Goal: Book appointment/travel/reservation

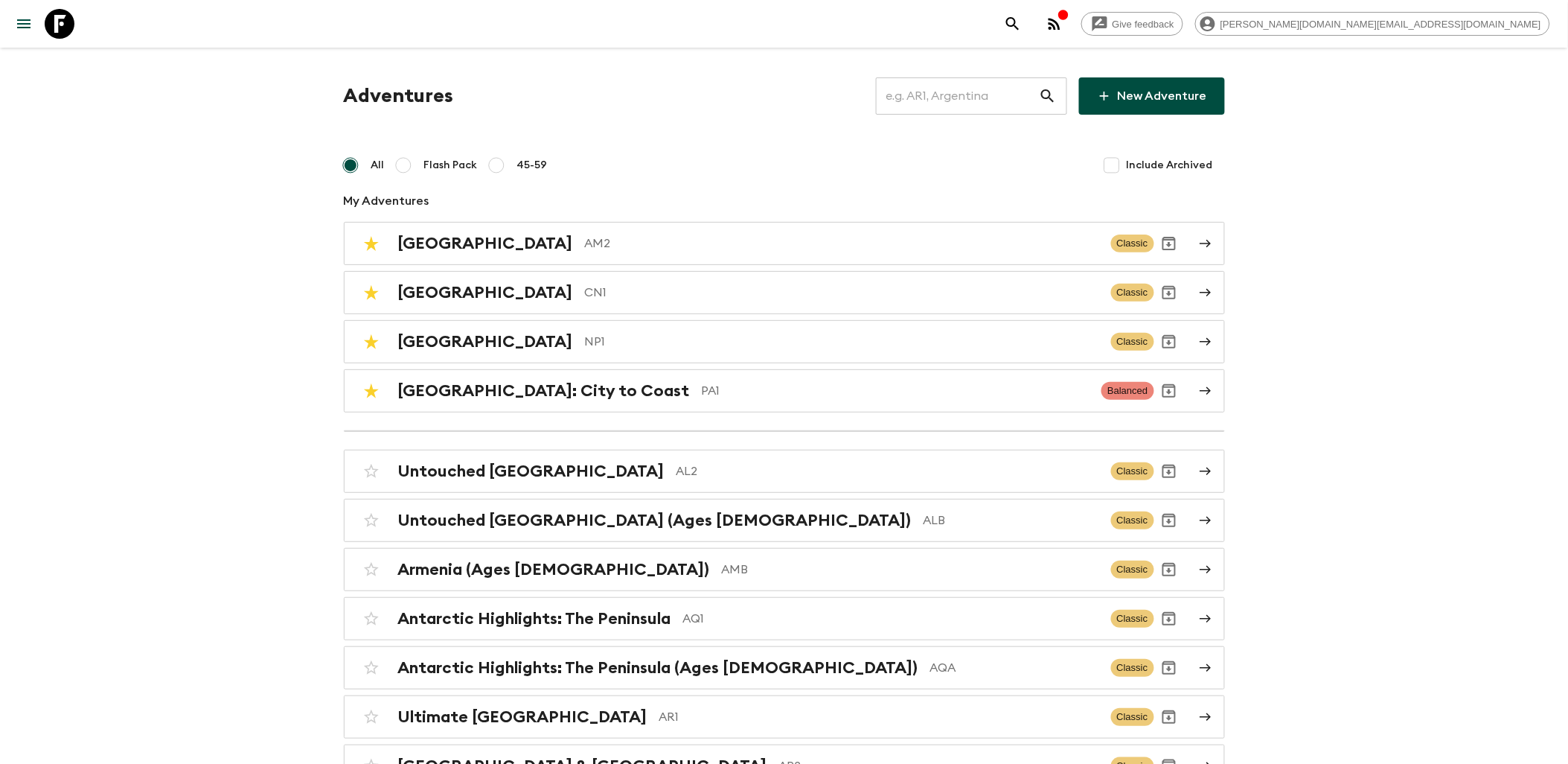
click at [65, 26] on icon at bounding box center [60, 23] width 29 height 29
click at [455, 343] on div "Nepal NP1" at bounding box center [749, 342] width 701 height 19
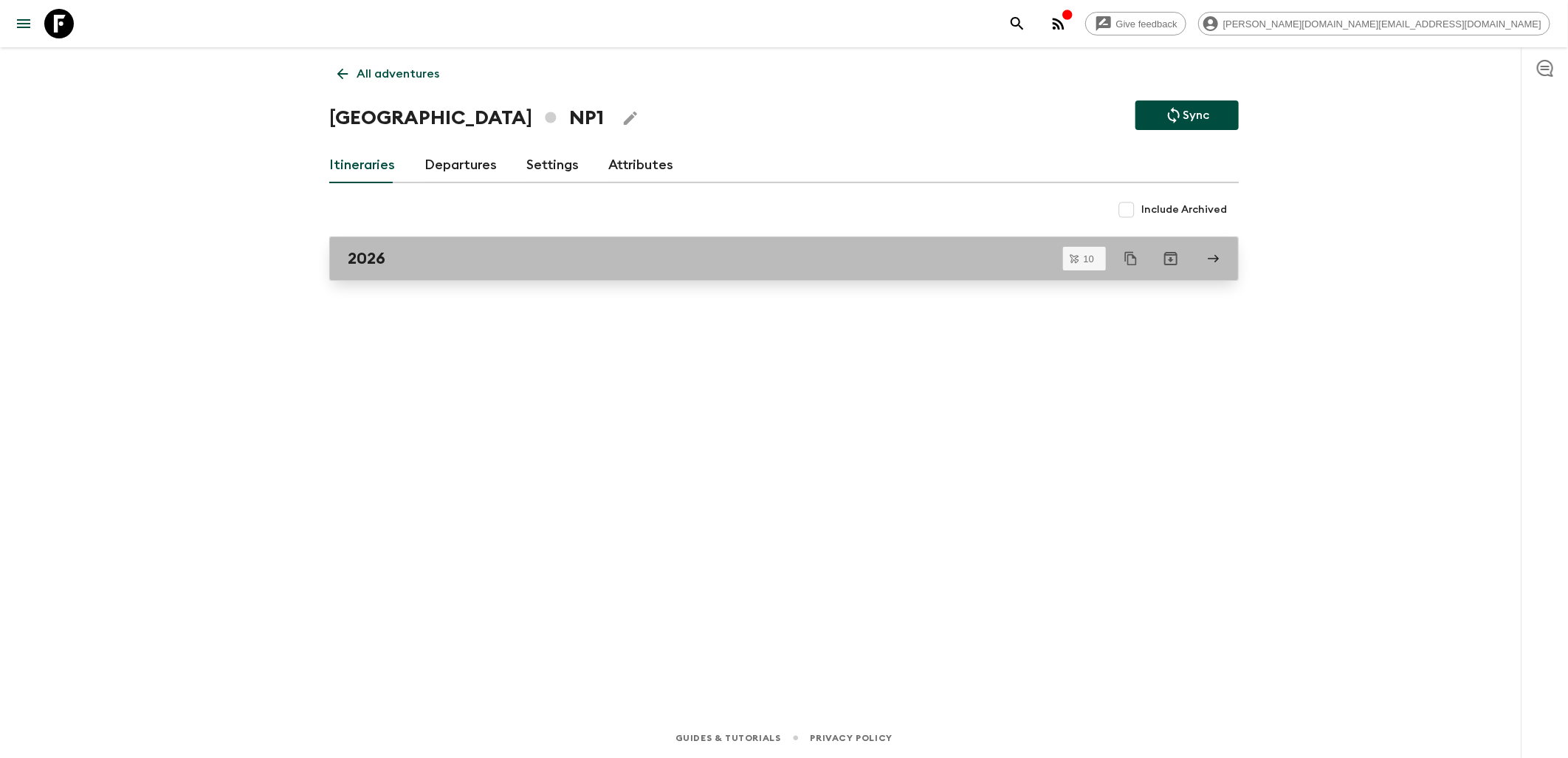
click at [431, 276] on link "2026" at bounding box center [784, 258] width 910 height 45
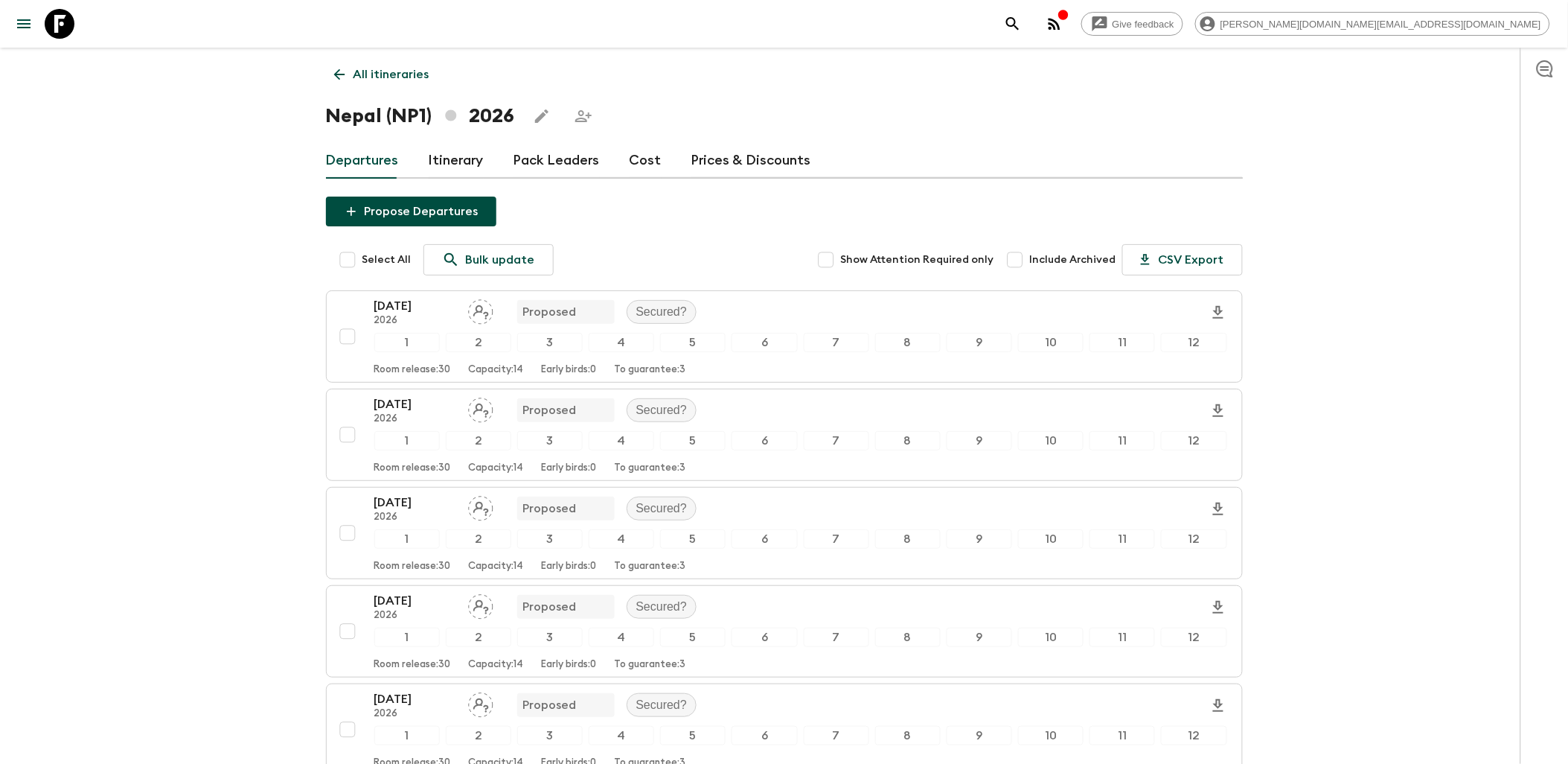
click at [637, 170] on link "Cost" at bounding box center [646, 160] width 32 height 35
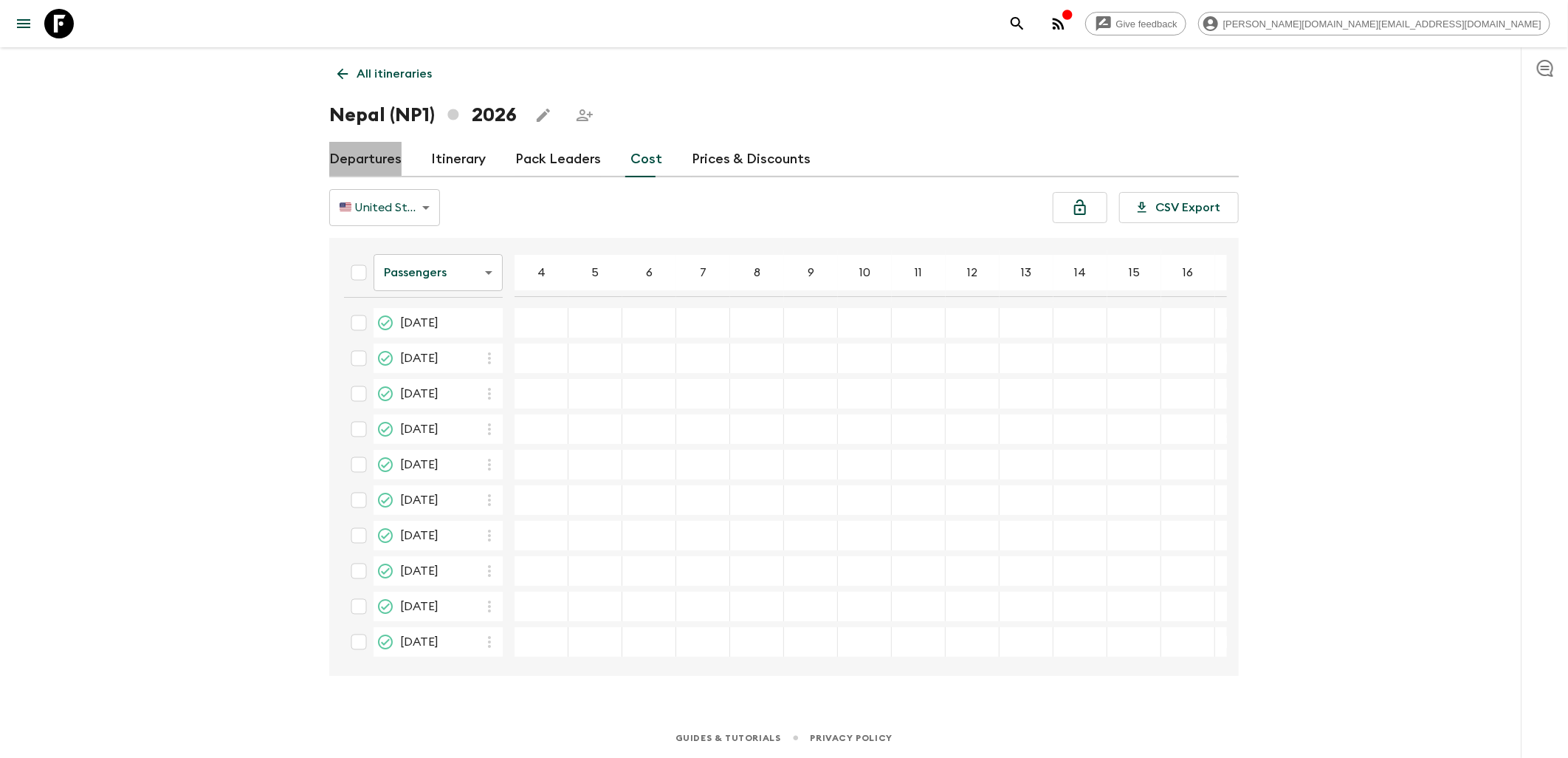
click at [389, 156] on link "Departures" at bounding box center [366, 159] width 72 height 35
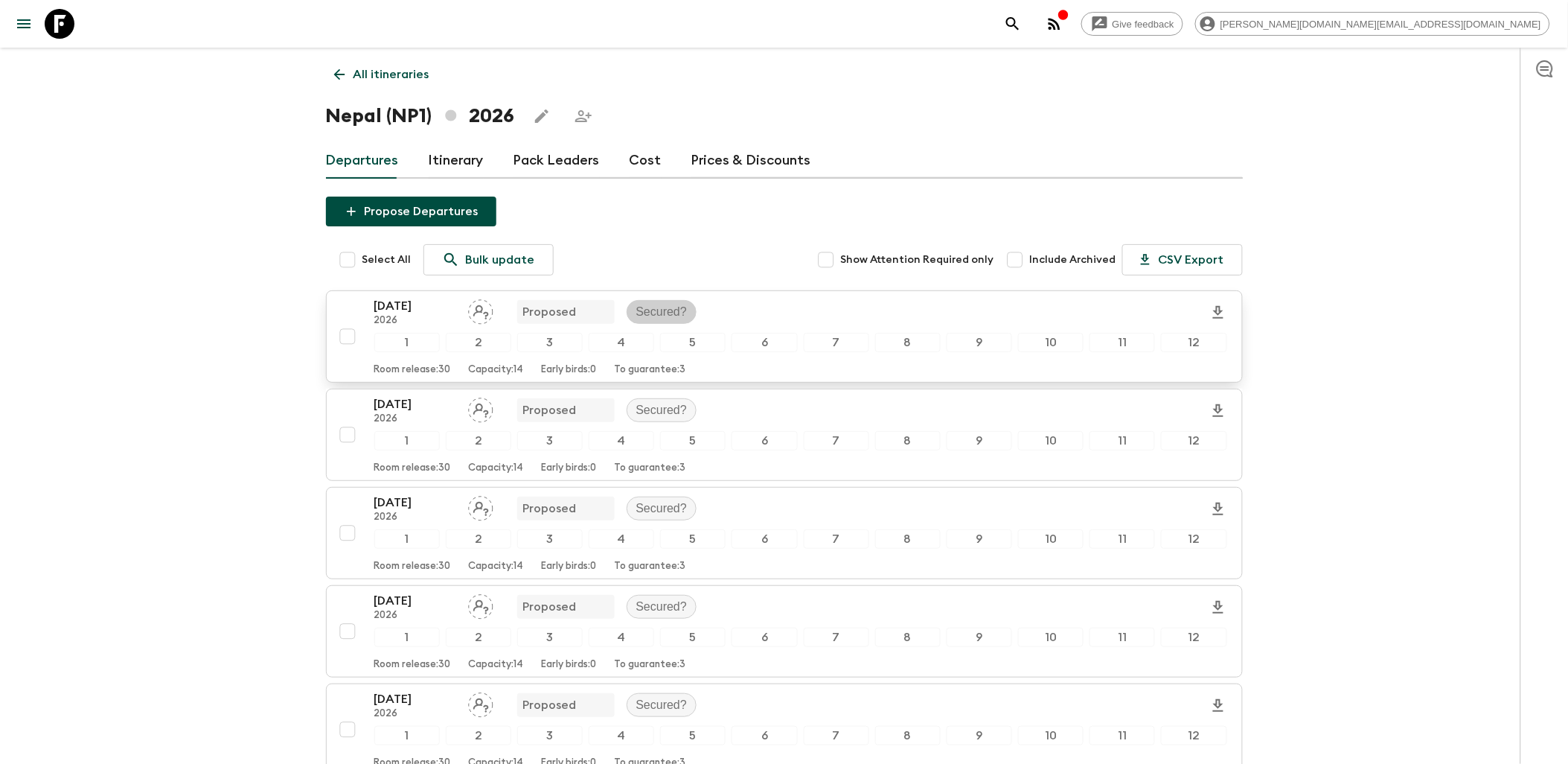
click at [670, 311] on p "Secured?" at bounding box center [661, 311] width 51 height 18
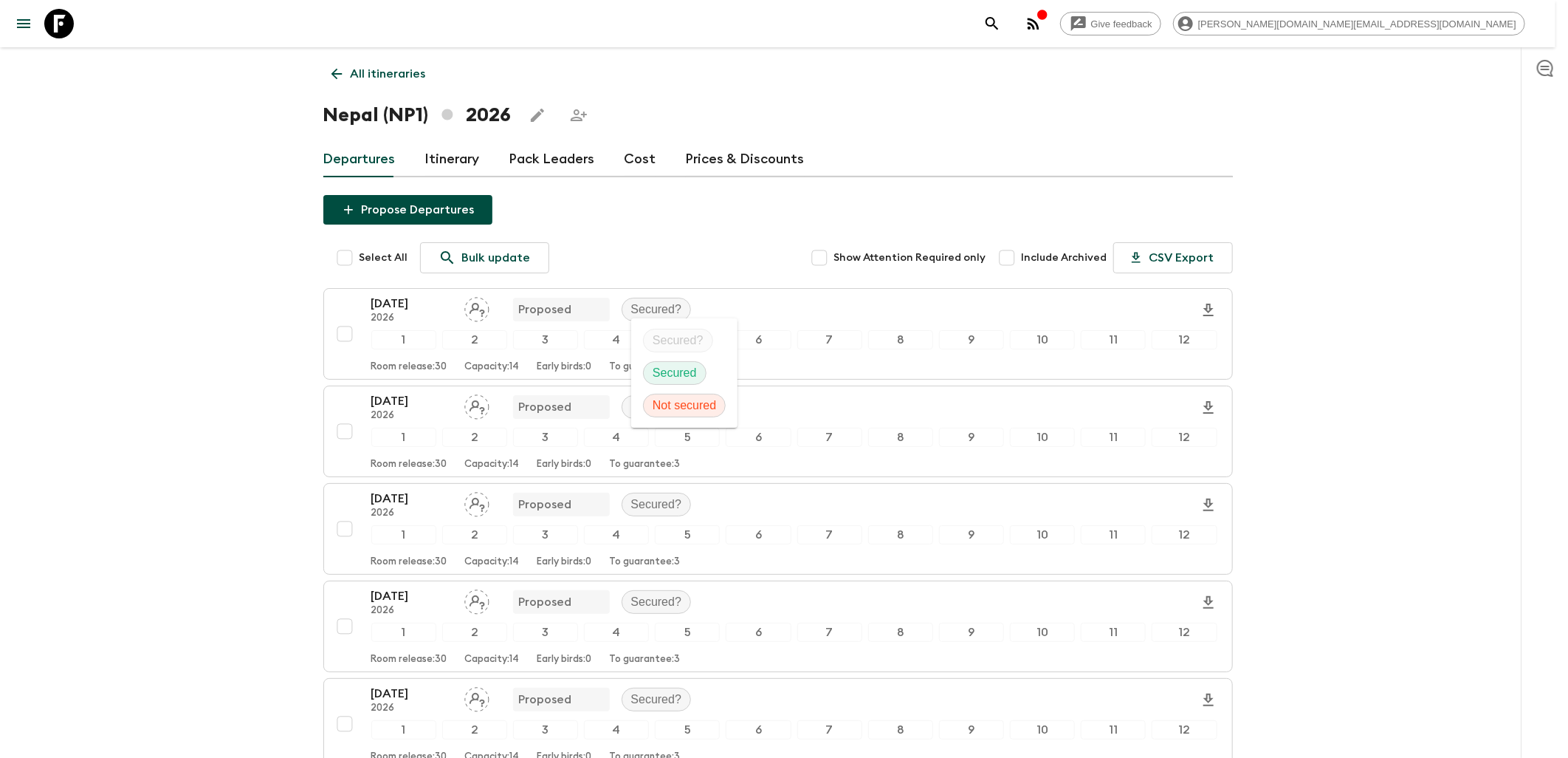
click at [675, 369] on p "Secured" at bounding box center [675, 373] width 45 height 18
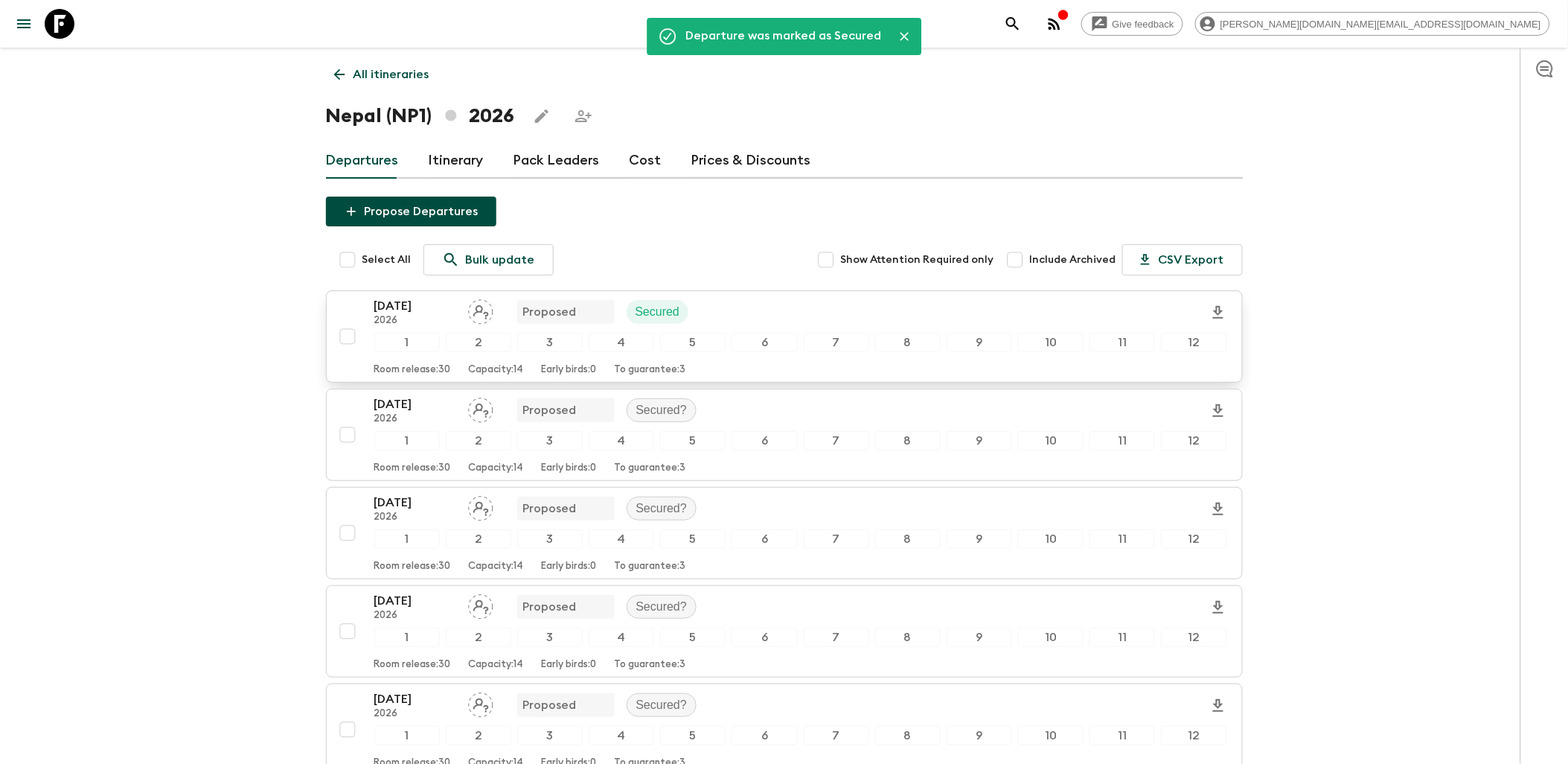
scroll to position [82, 0]
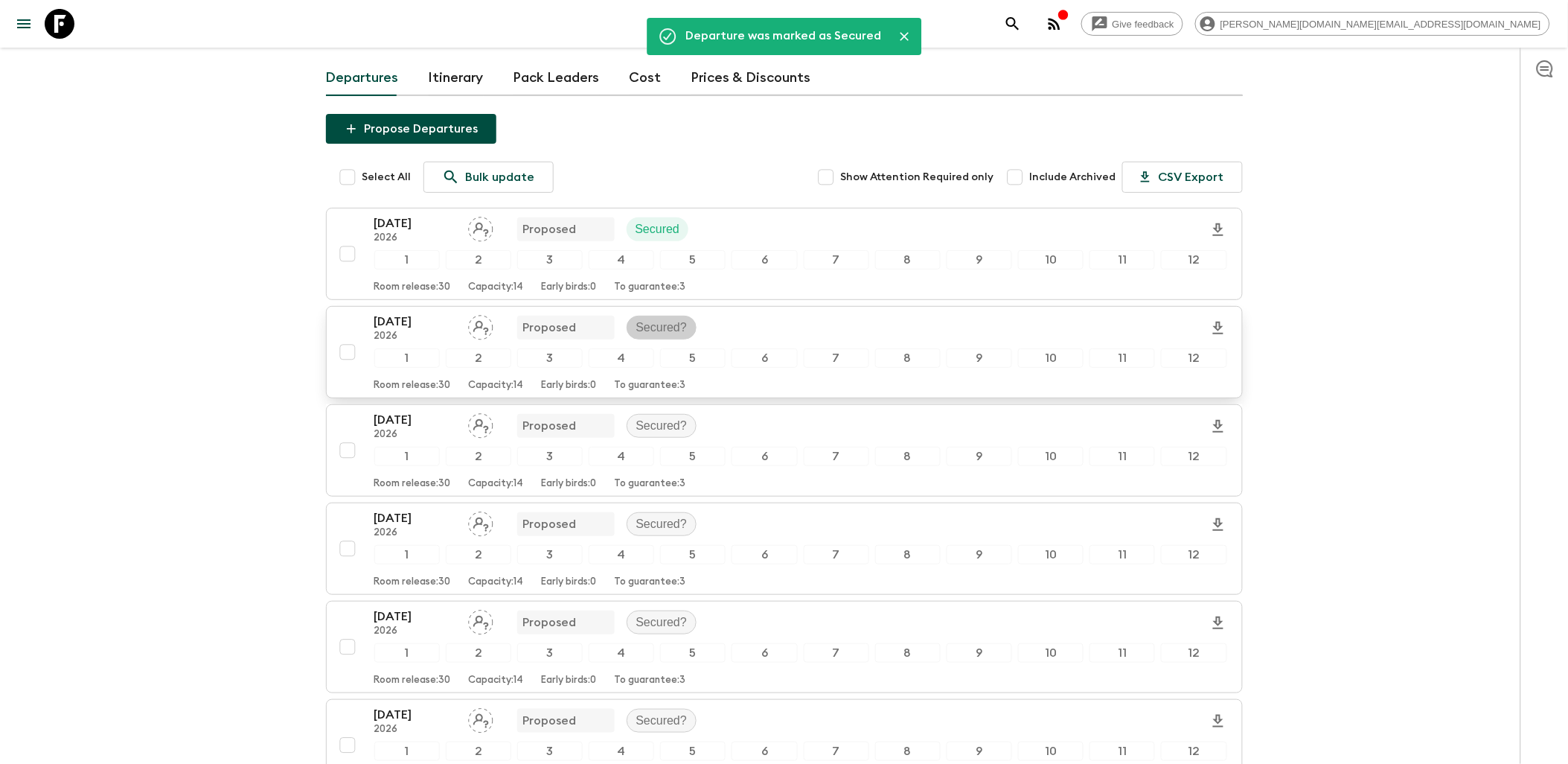
click at [659, 328] on p "Secured?" at bounding box center [661, 327] width 51 height 18
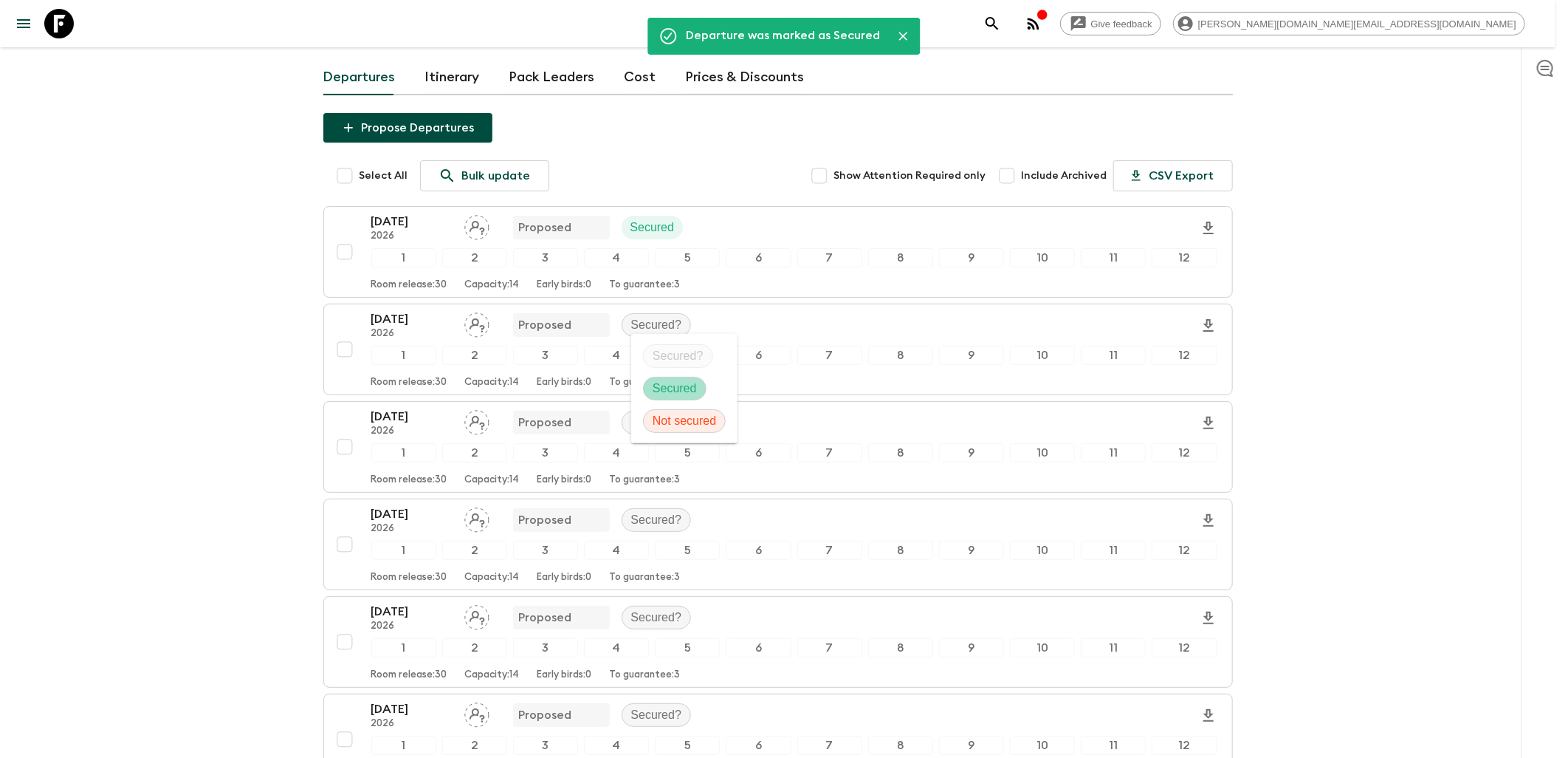
click at [668, 387] on p "Secured" at bounding box center [675, 388] width 45 height 18
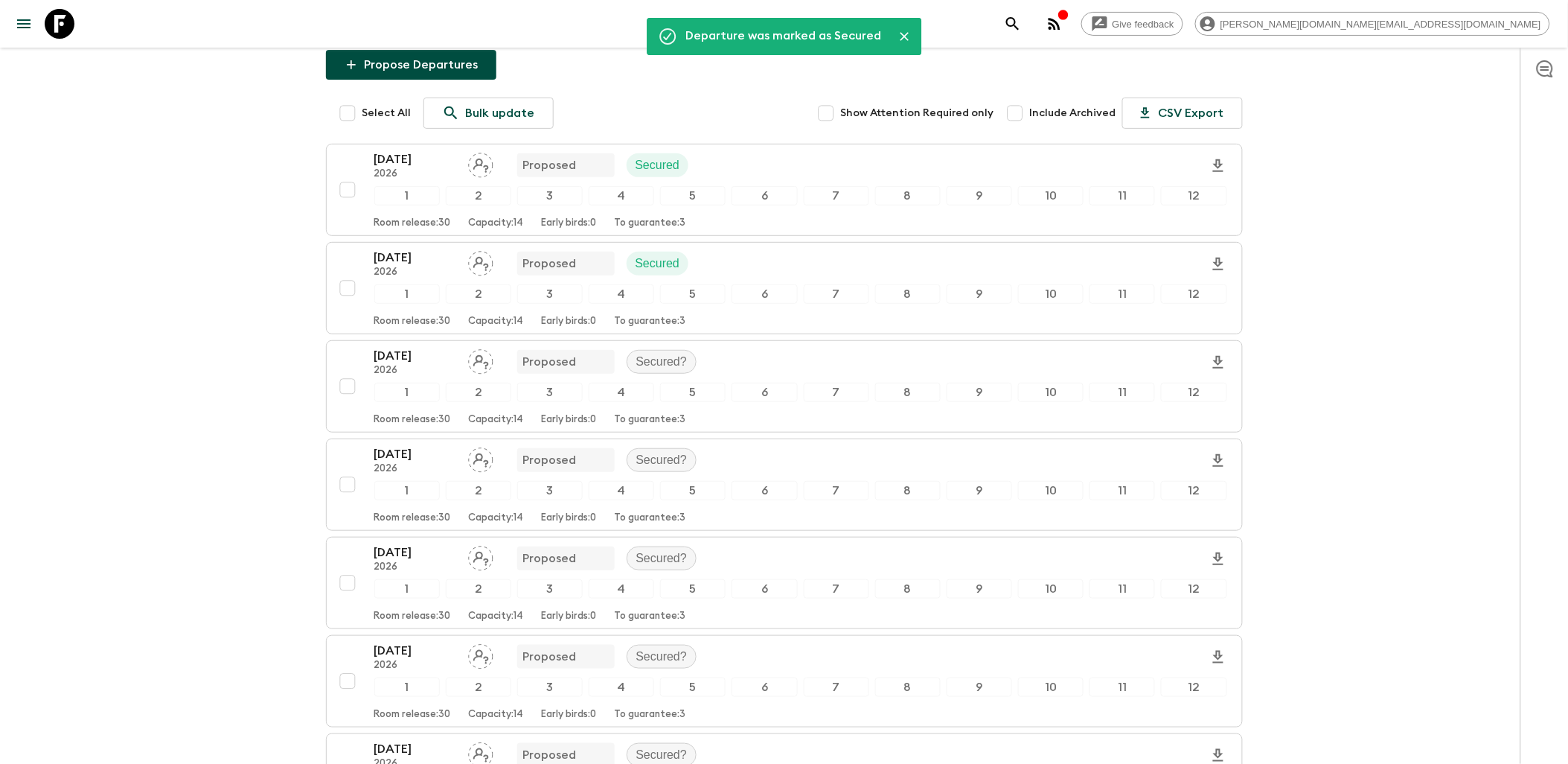
scroll to position [165, 0]
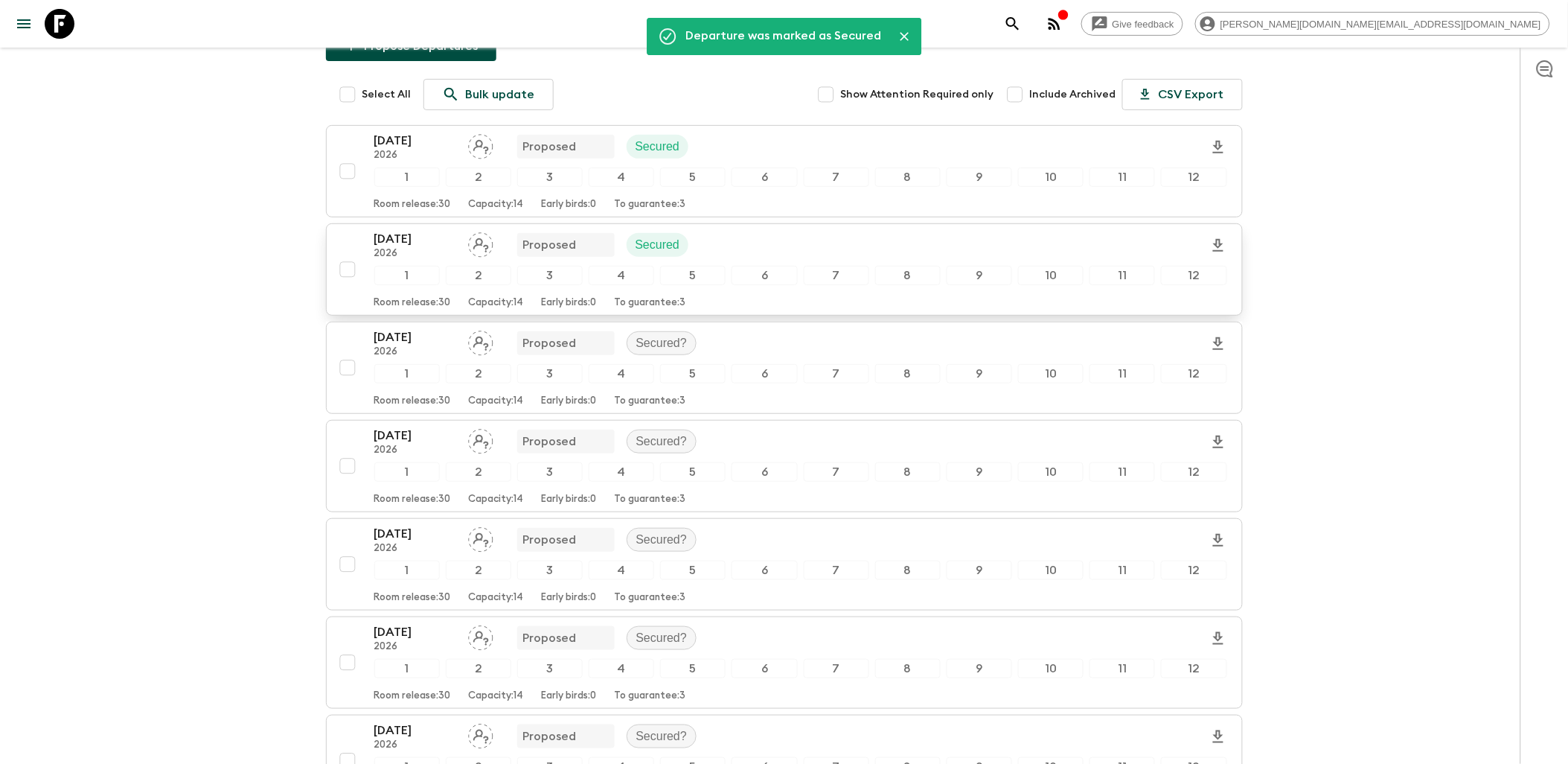
click at [571, 247] on p "Proposed" at bounding box center [550, 245] width 54 height 18
click at [664, 349] on p "Secured?" at bounding box center [661, 343] width 51 height 18
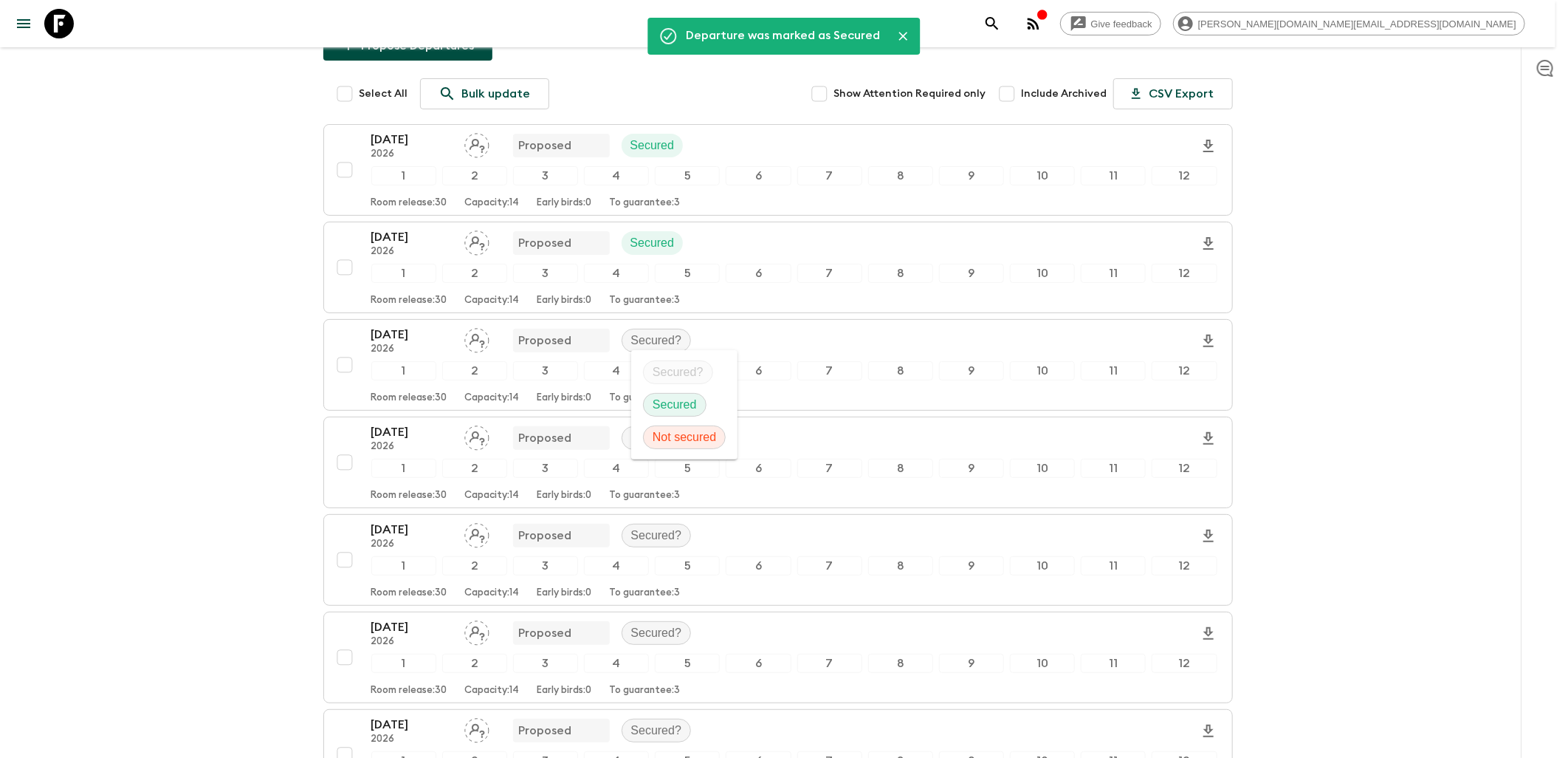
click at [673, 409] on p "Secured" at bounding box center [675, 404] width 45 height 18
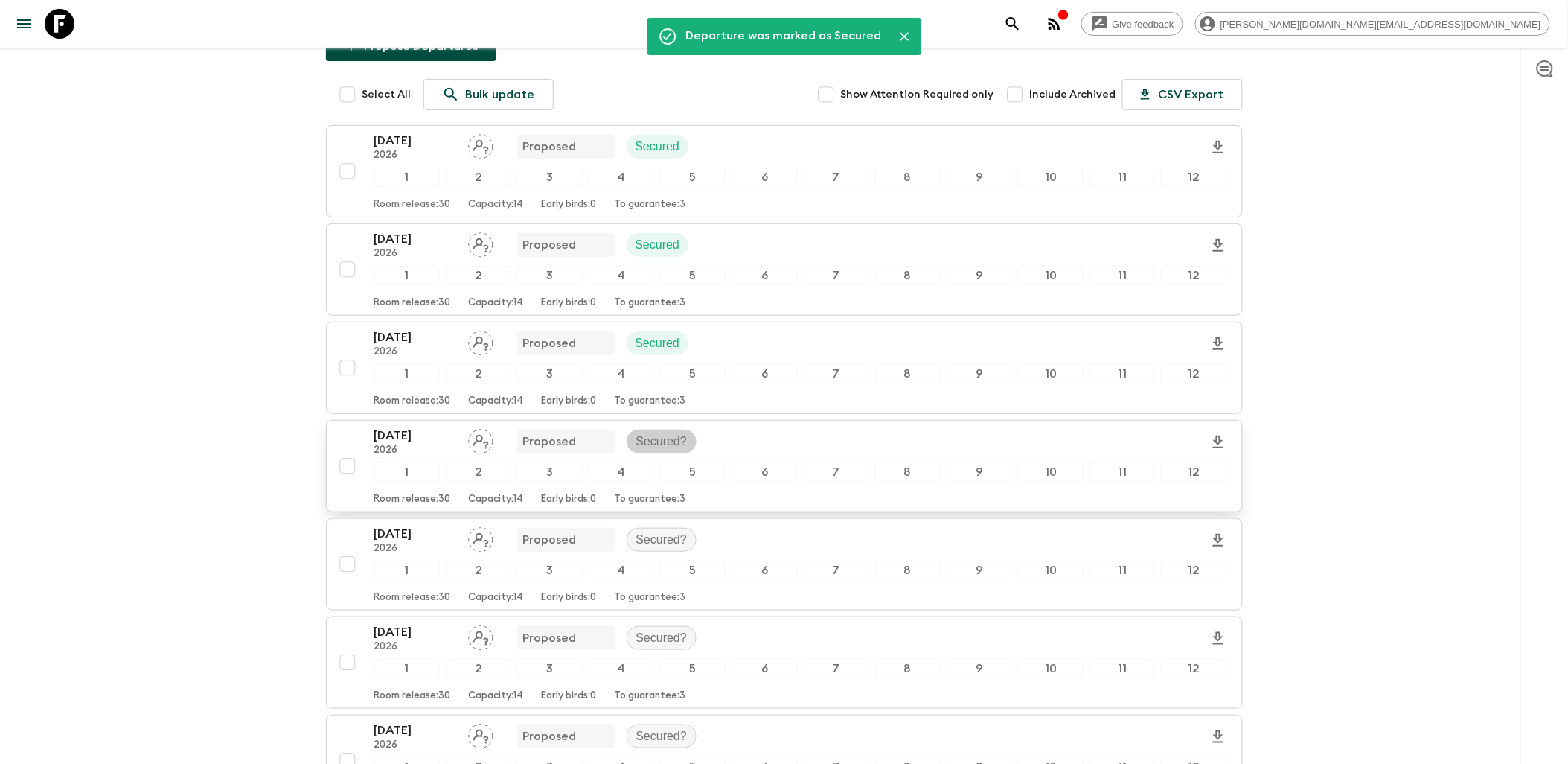
click at [652, 440] on p "Secured?" at bounding box center [661, 441] width 51 height 18
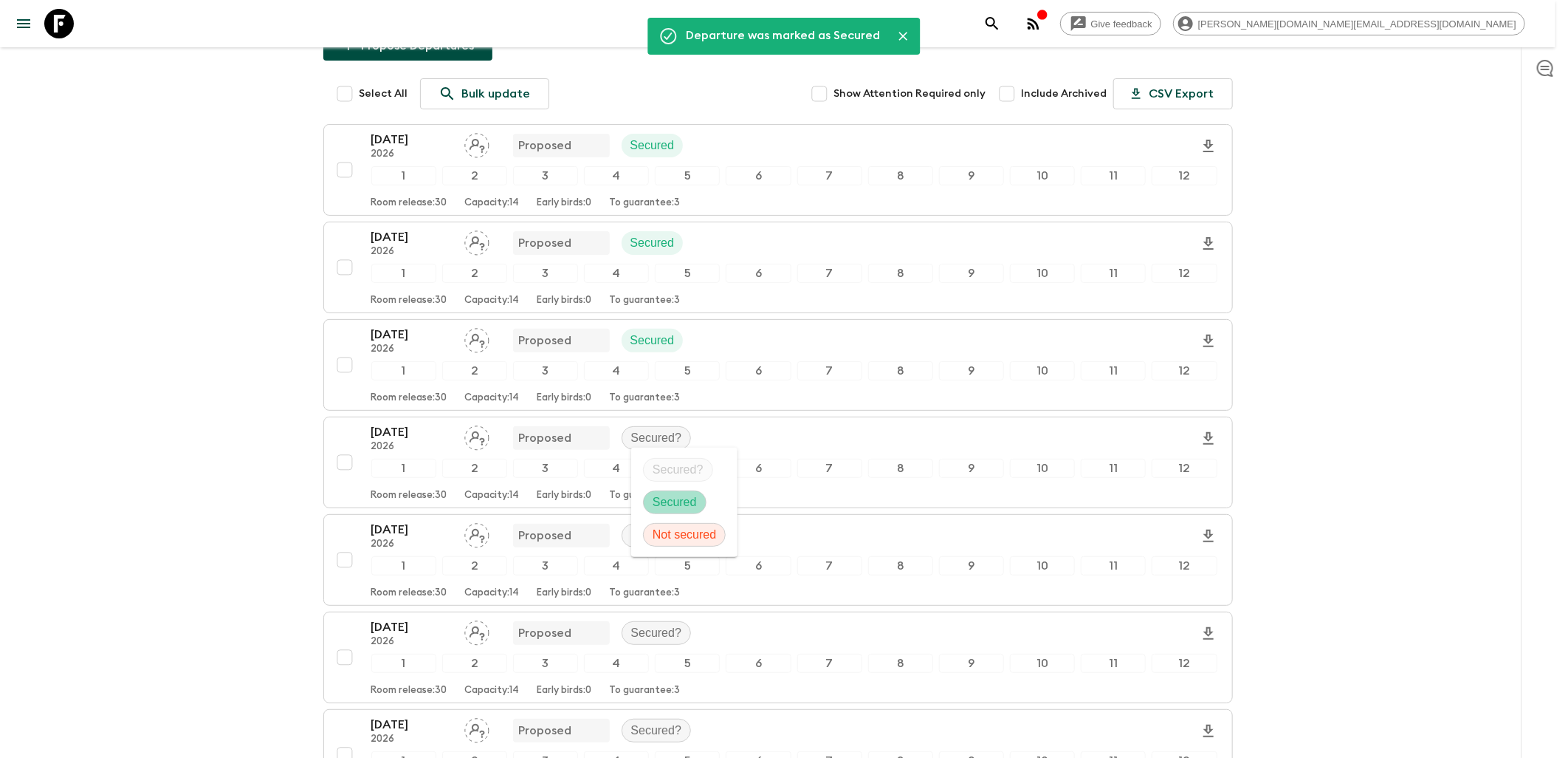
click at [661, 495] on p "Secured" at bounding box center [675, 502] width 45 height 18
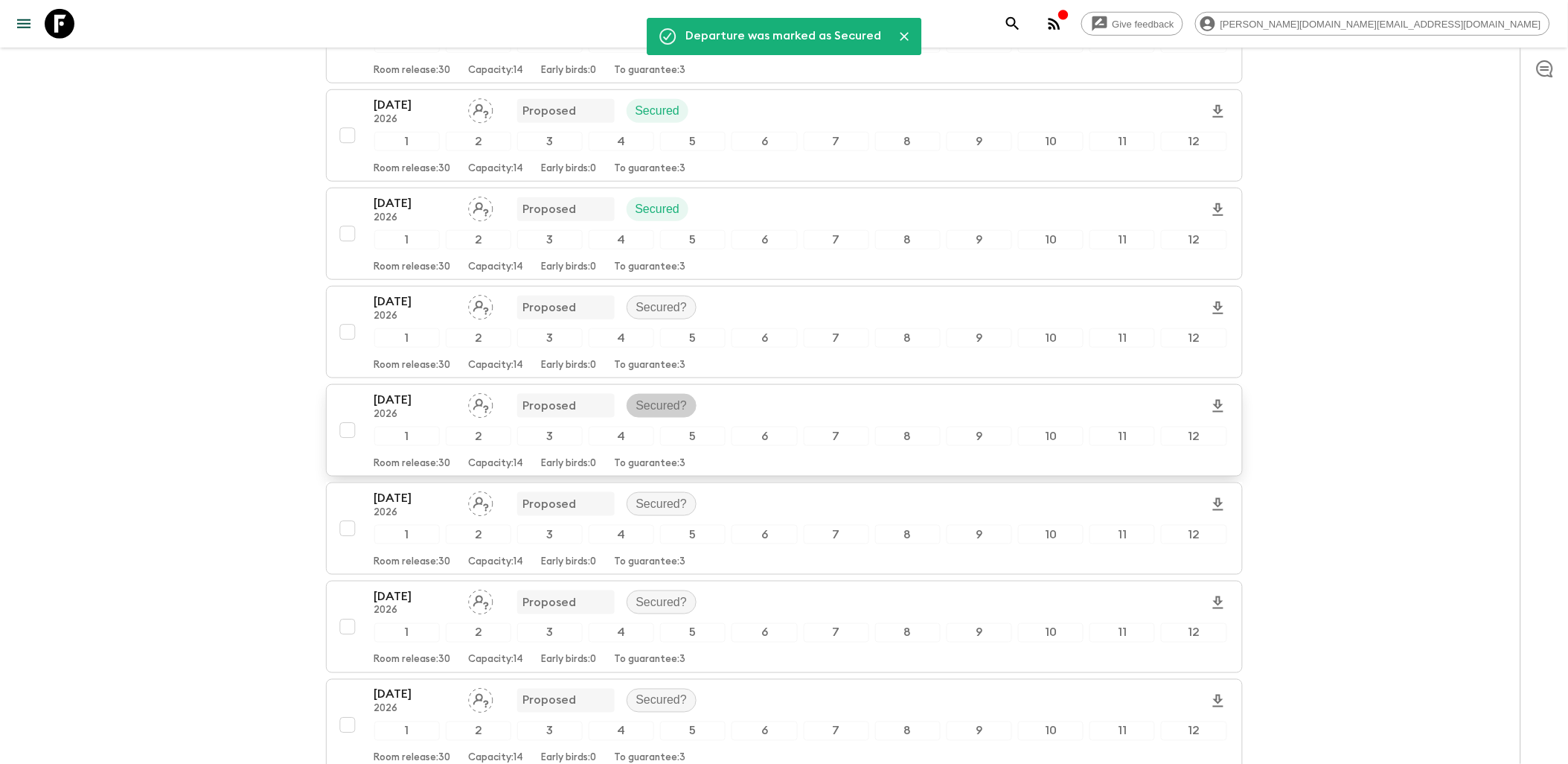
scroll to position [413, 0]
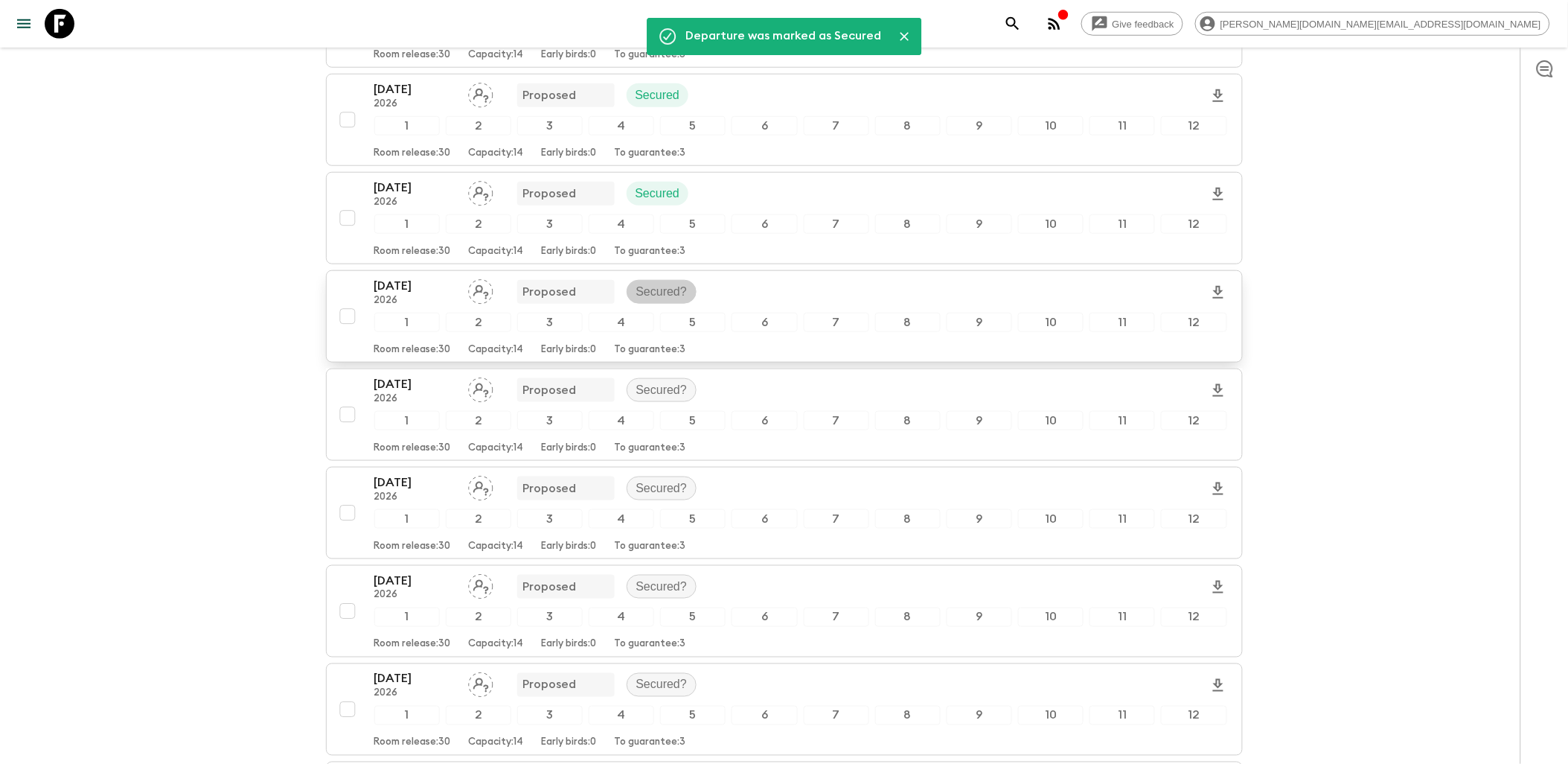
click at [650, 292] on p "Secured?" at bounding box center [661, 292] width 51 height 18
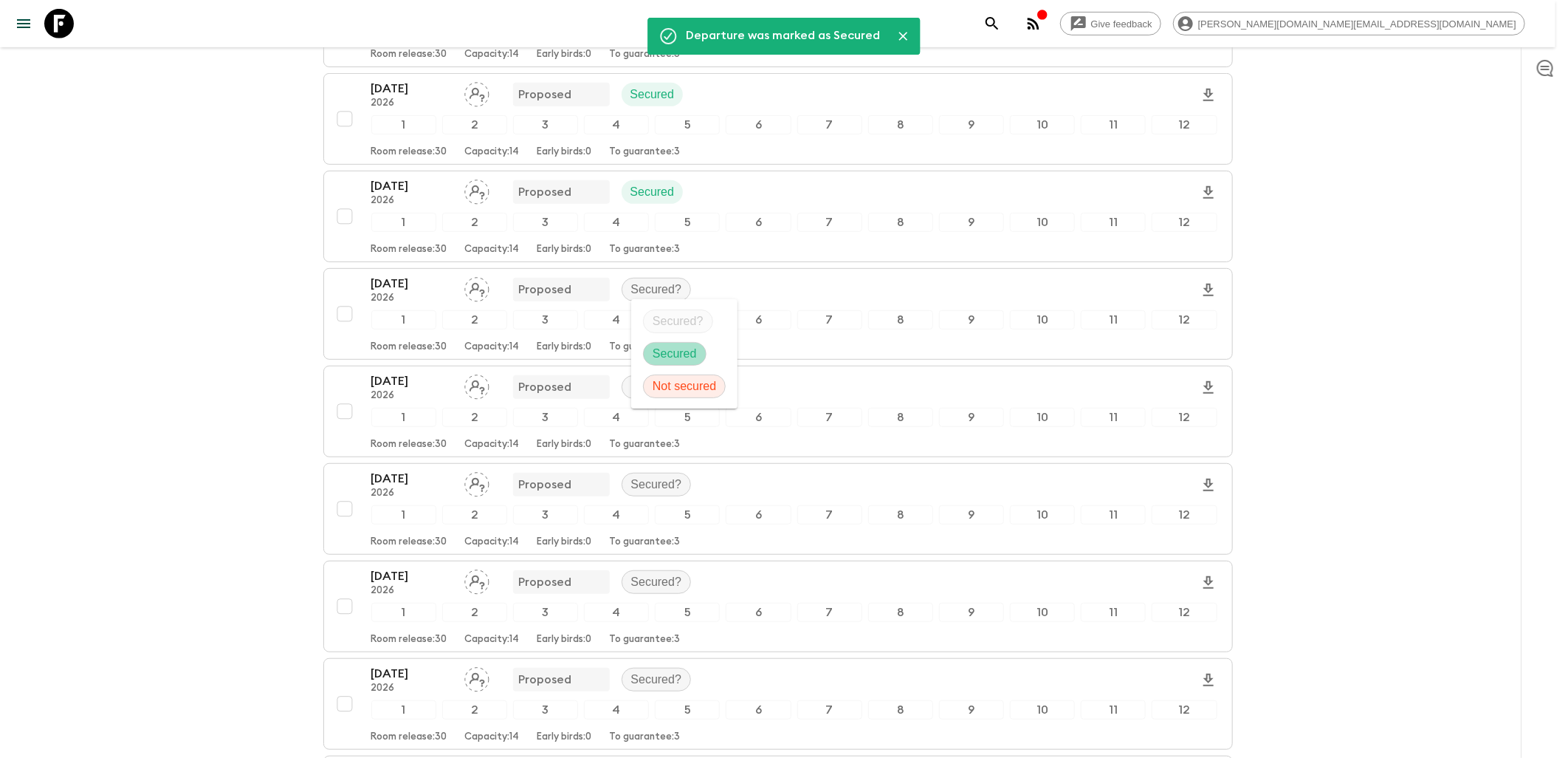
click at [673, 358] on p "Secured" at bounding box center [675, 354] width 45 height 18
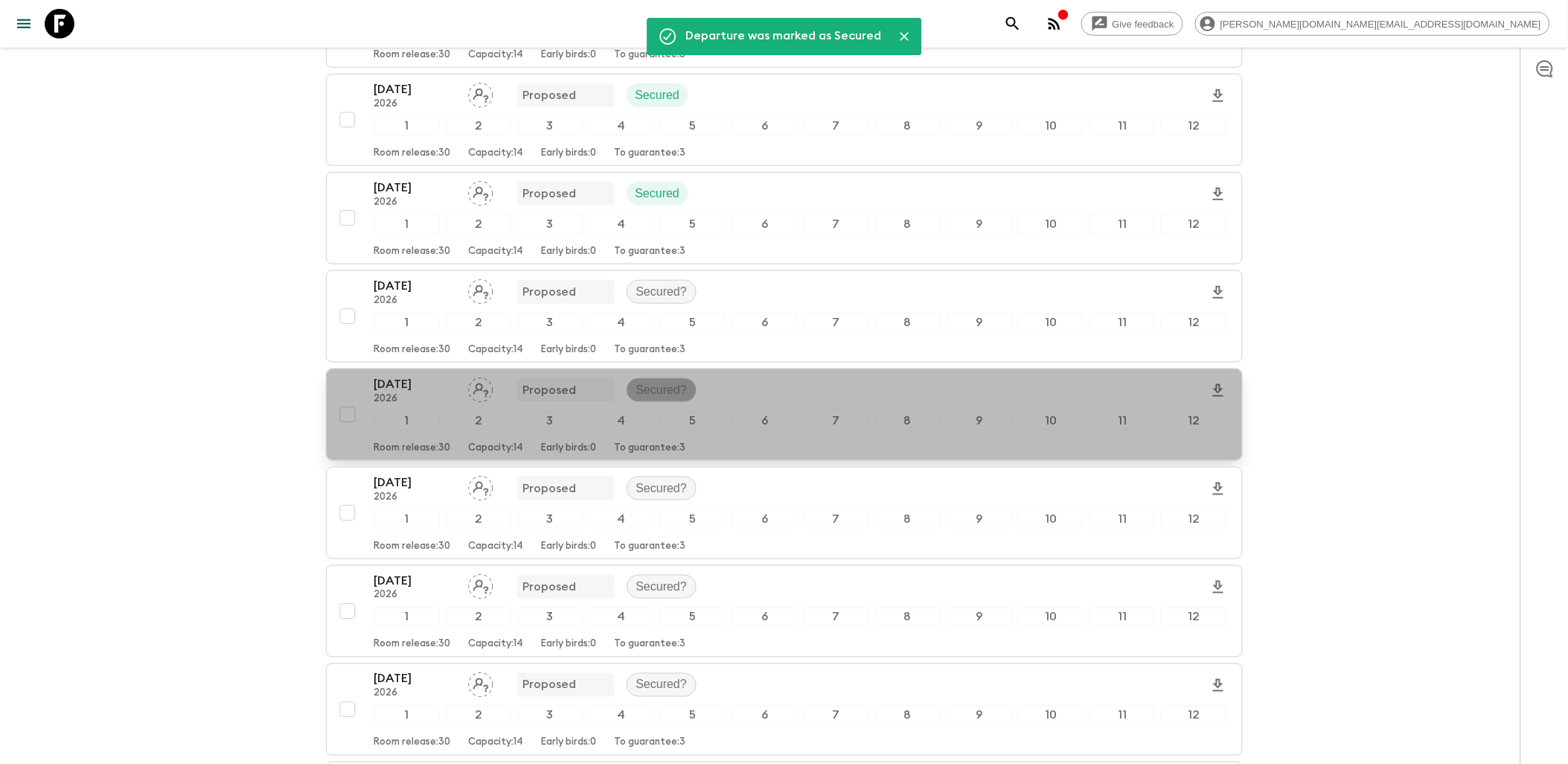
click at [656, 387] on p "Secured?" at bounding box center [661, 389] width 51 height 18
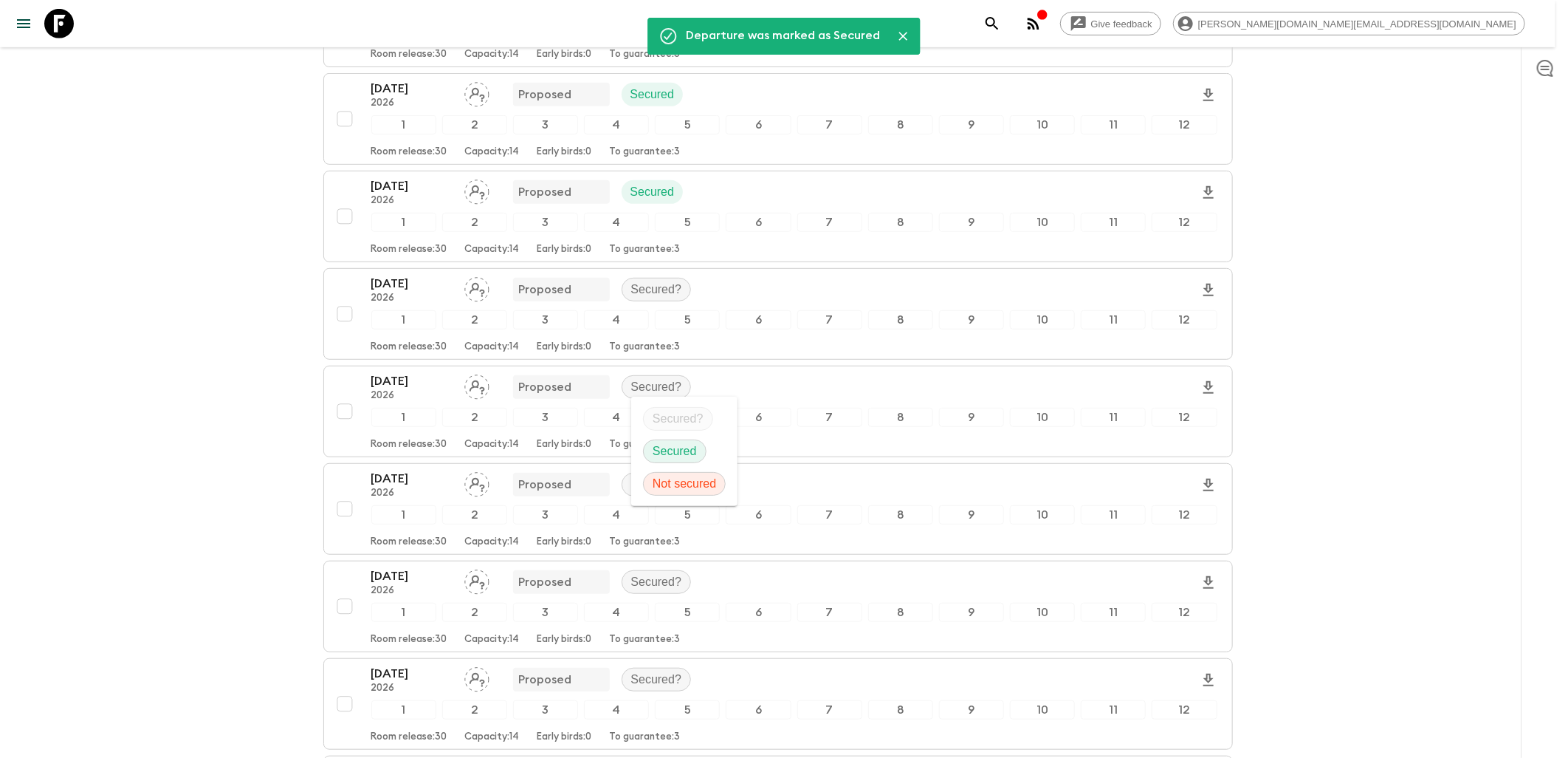
click at [682, 445] on p "Secured" at bounding box center [675, 451] width 45 height 18
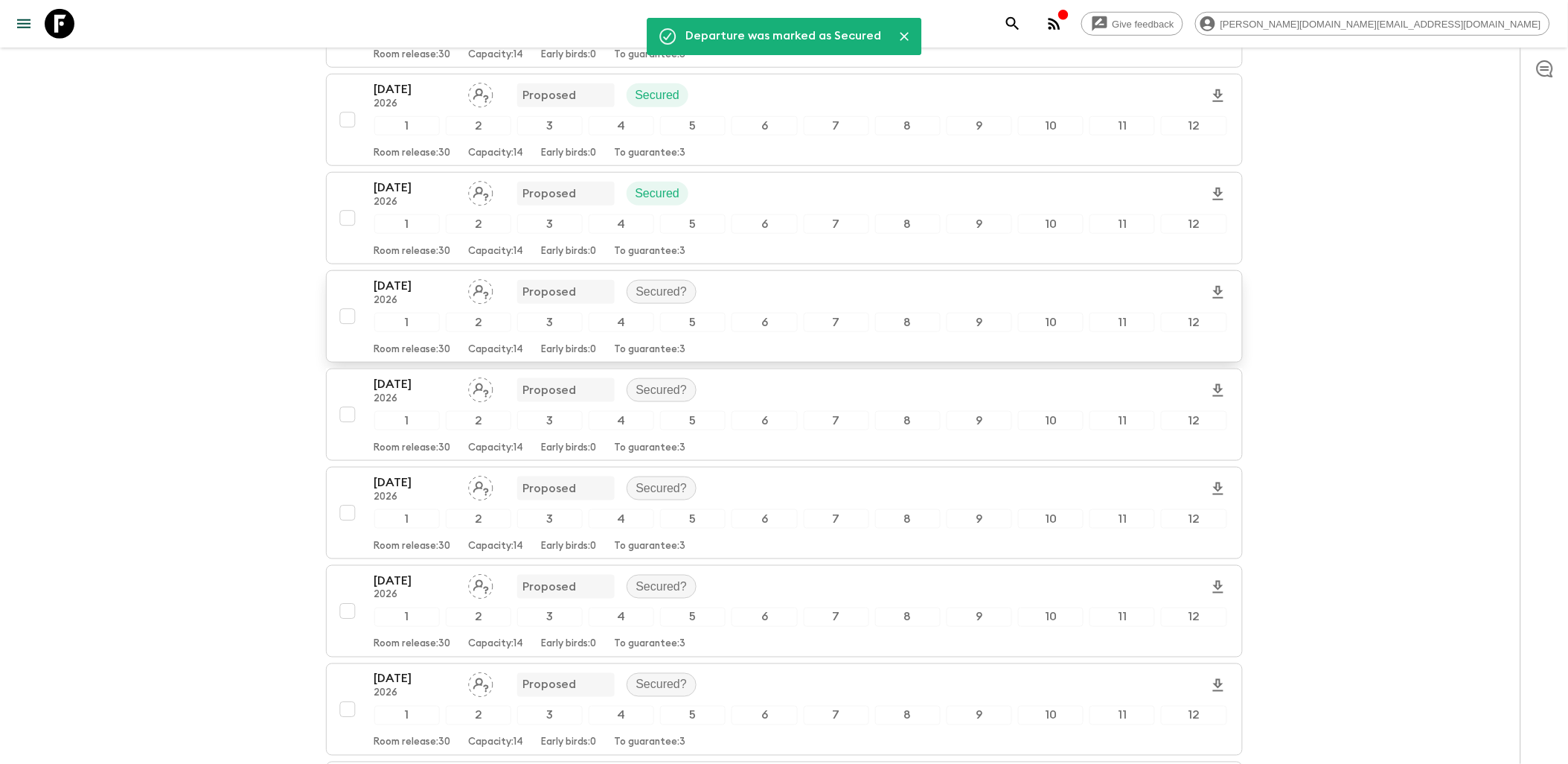
click at [665, 278] on div "[DATE] 2026 Proposed Secured?" at bounding box center [542, 292] width 335 height 29
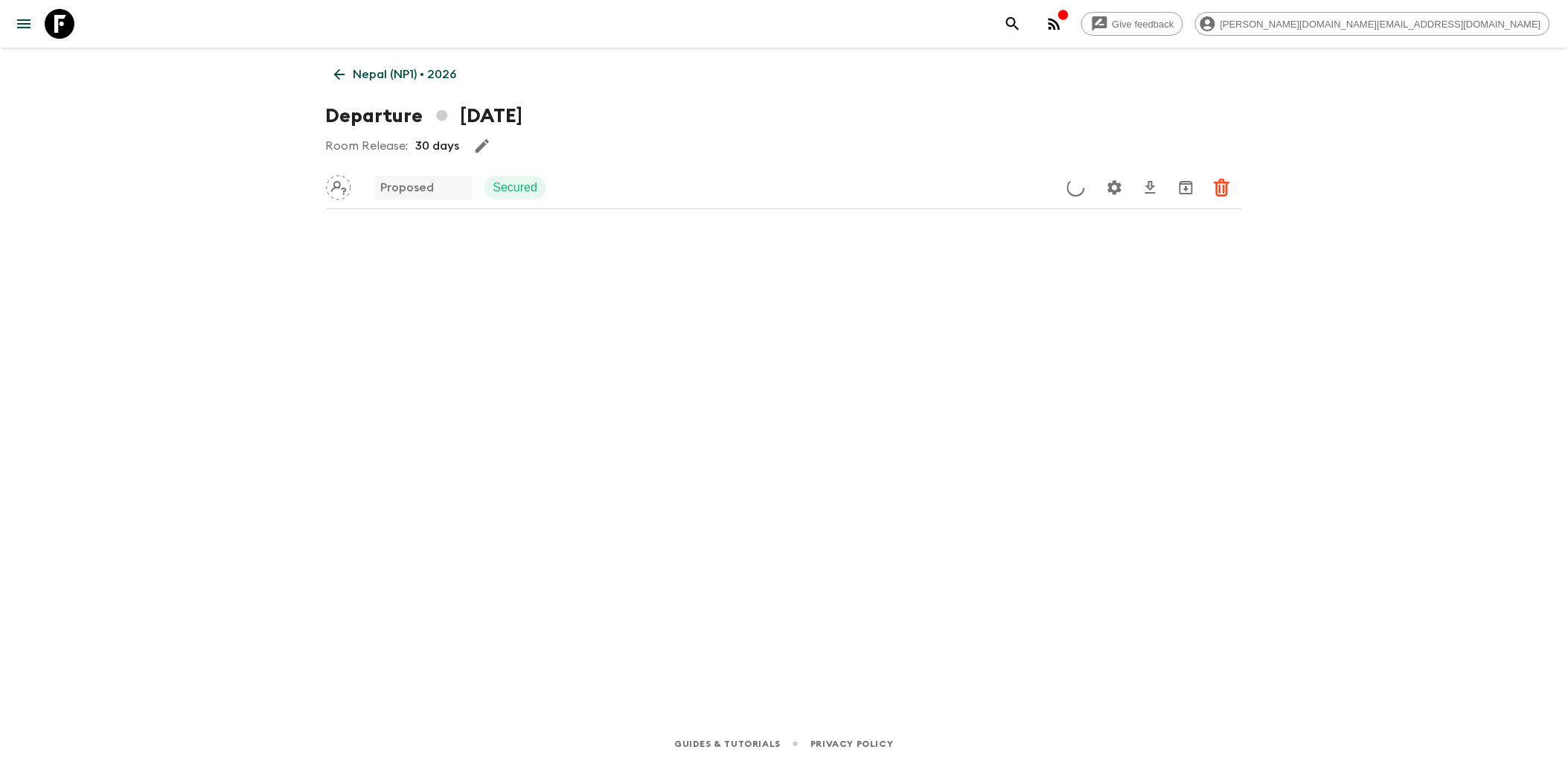
click at [343, 73] on icon at bounding box center [339, 74] width 16 height 16
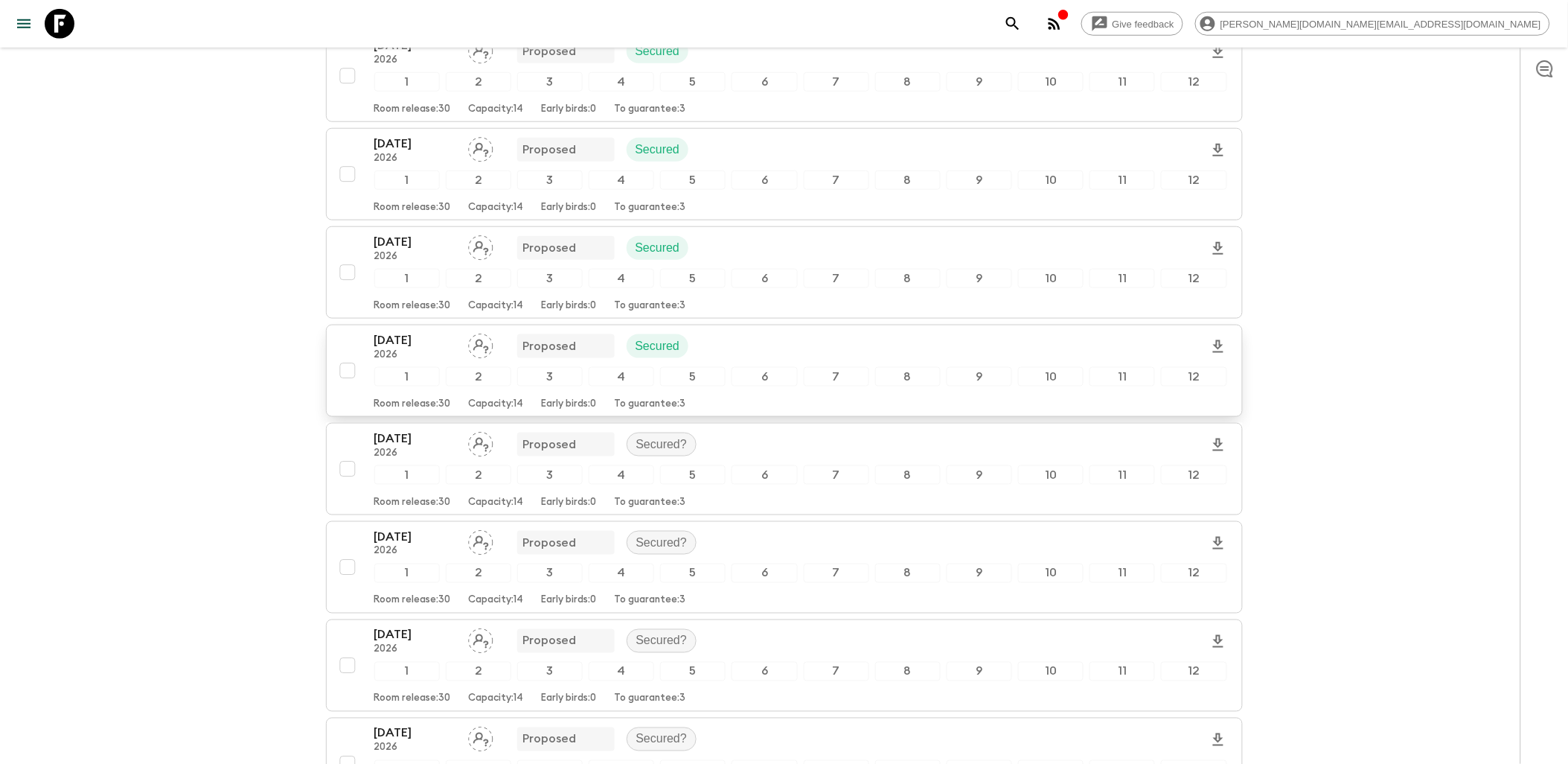
scroll to position [496, 0]
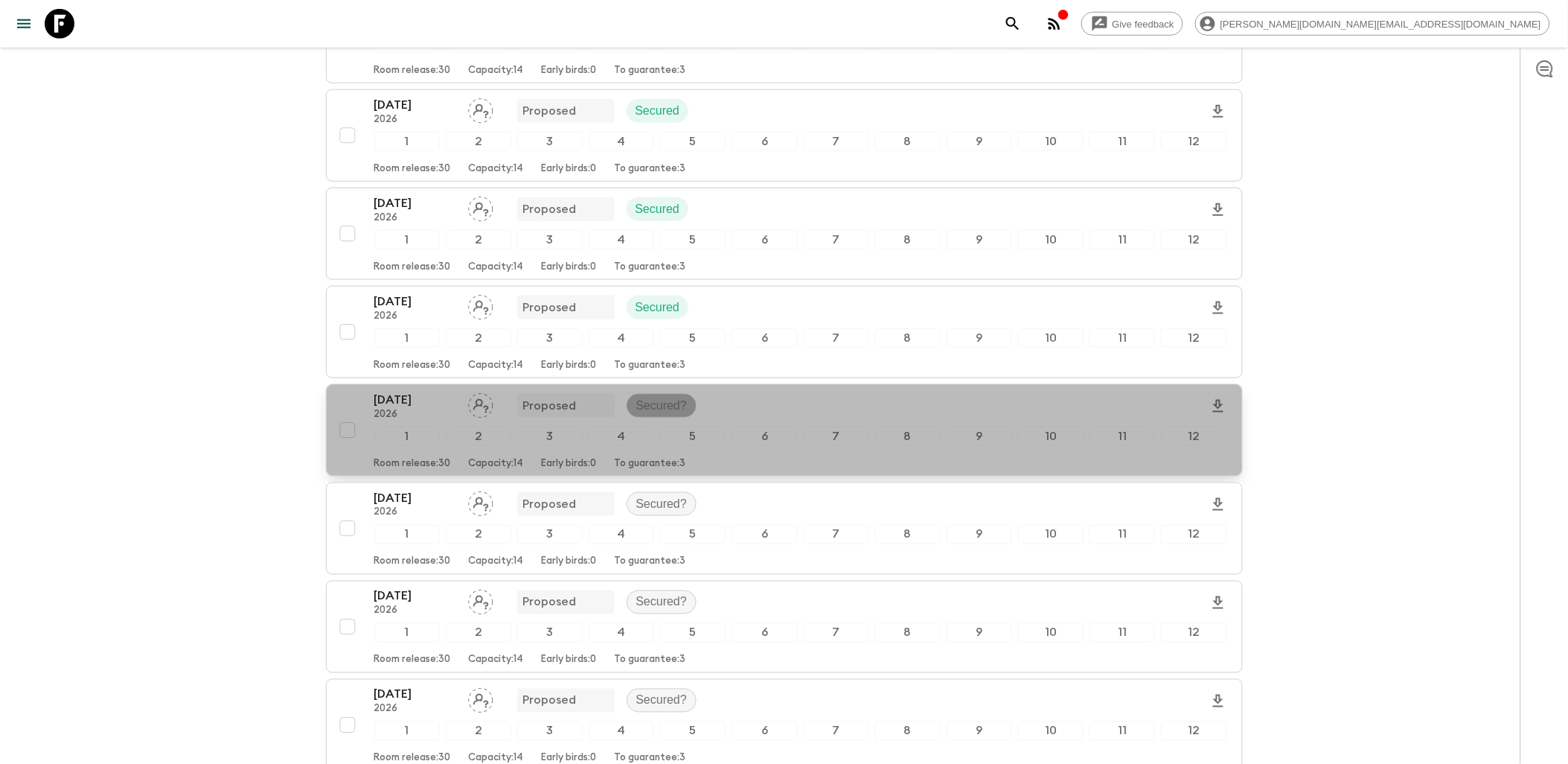
click at [653, 407] on p "Secured?" at bounding box center [661, 405] width 51 height 18
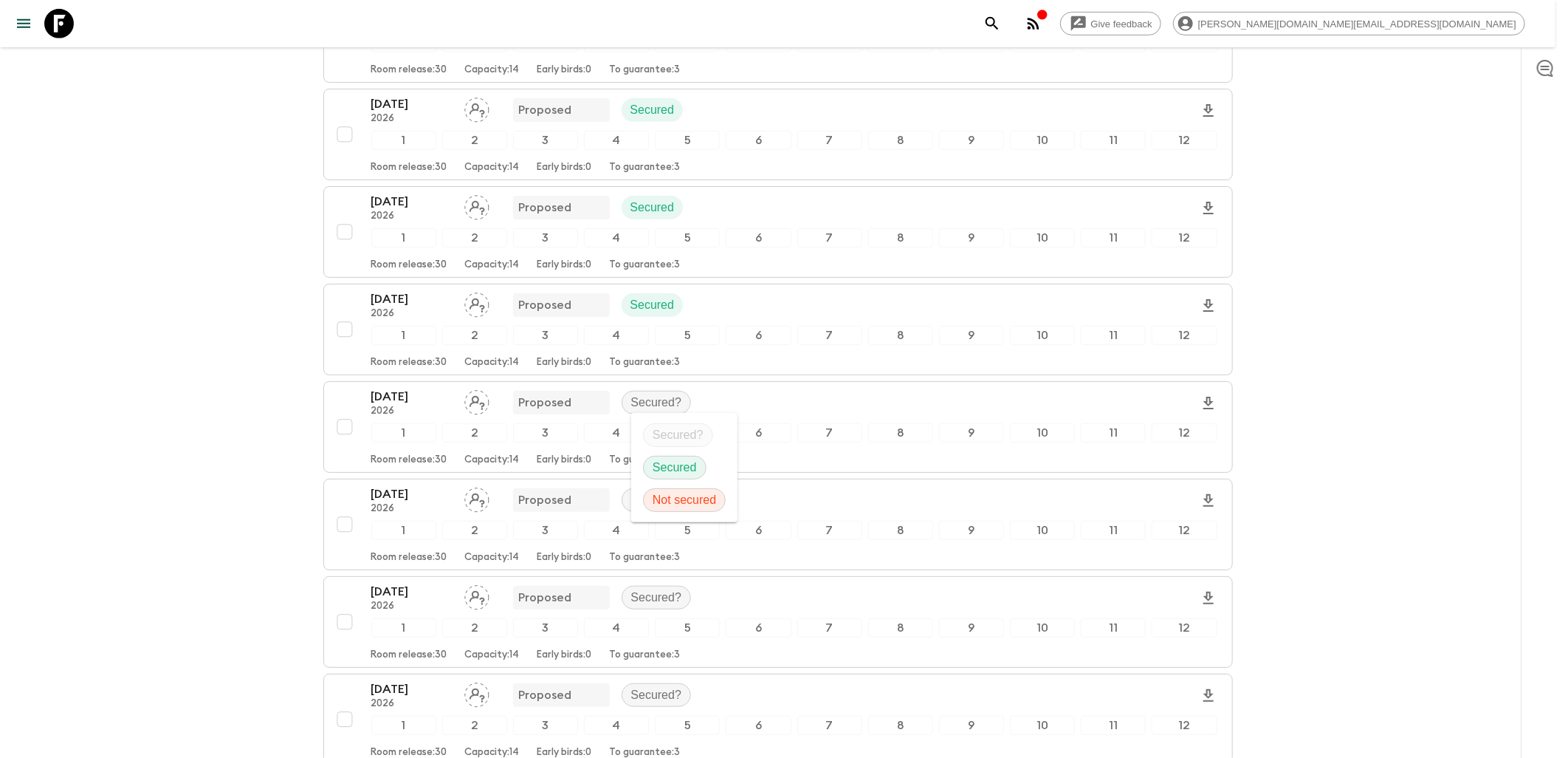
click at [666, 470] on p "Secured" at bounding box center [675, 467] width 45 height 18
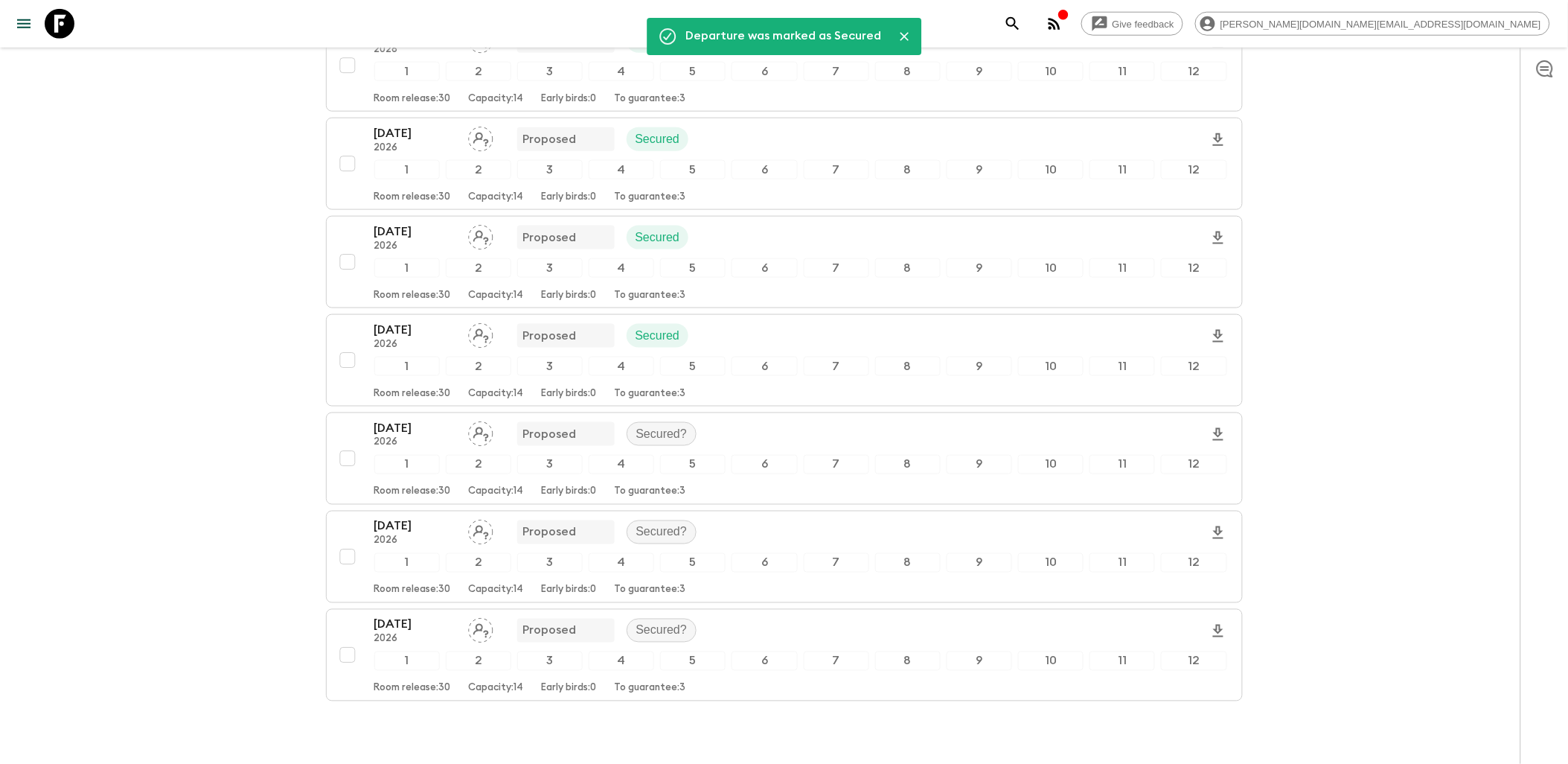
scroll to position [641, 0]
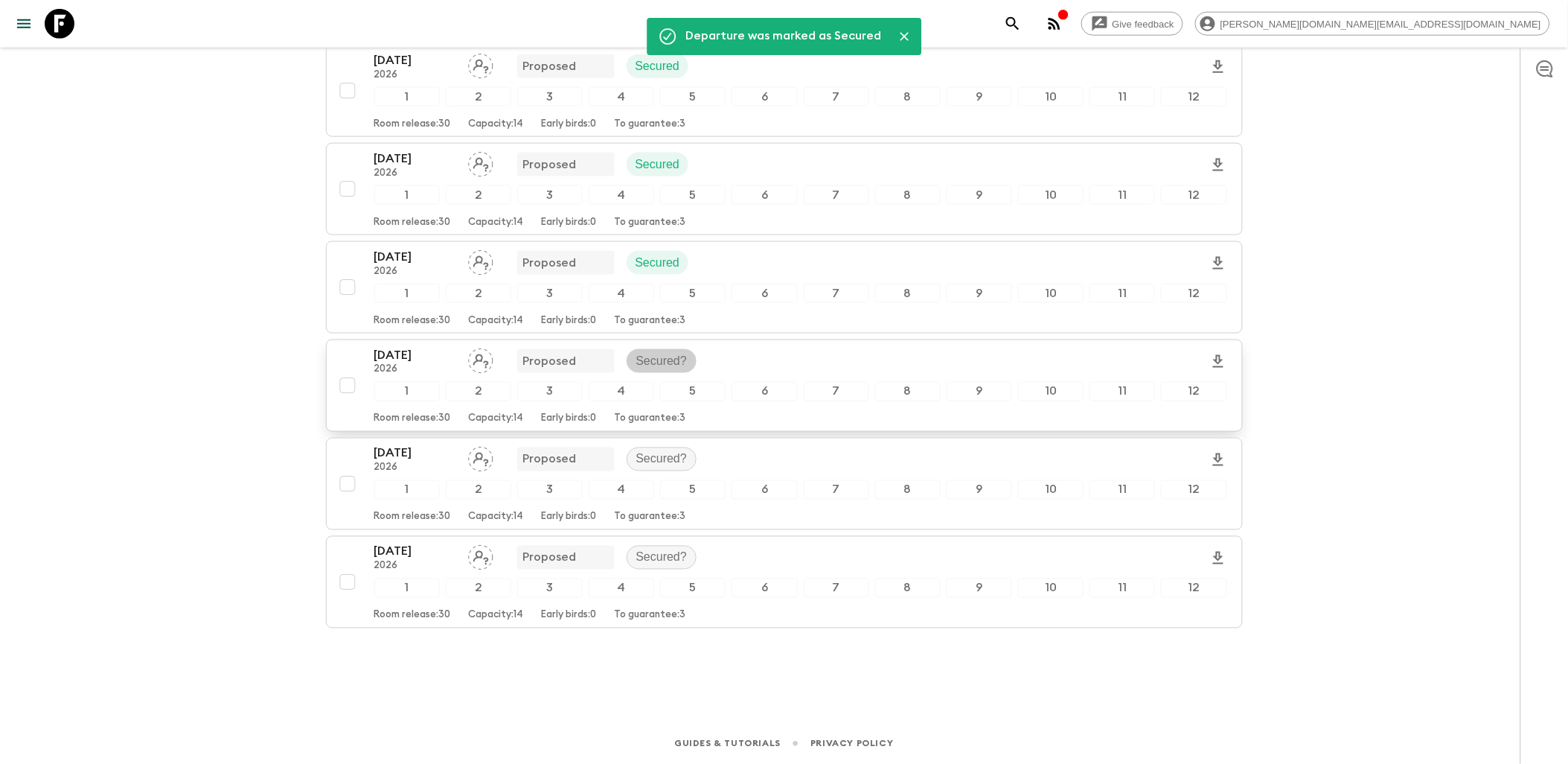
click at [646, 361] on p "Secured?" at bounding box center [661, 361] width 51 height 18
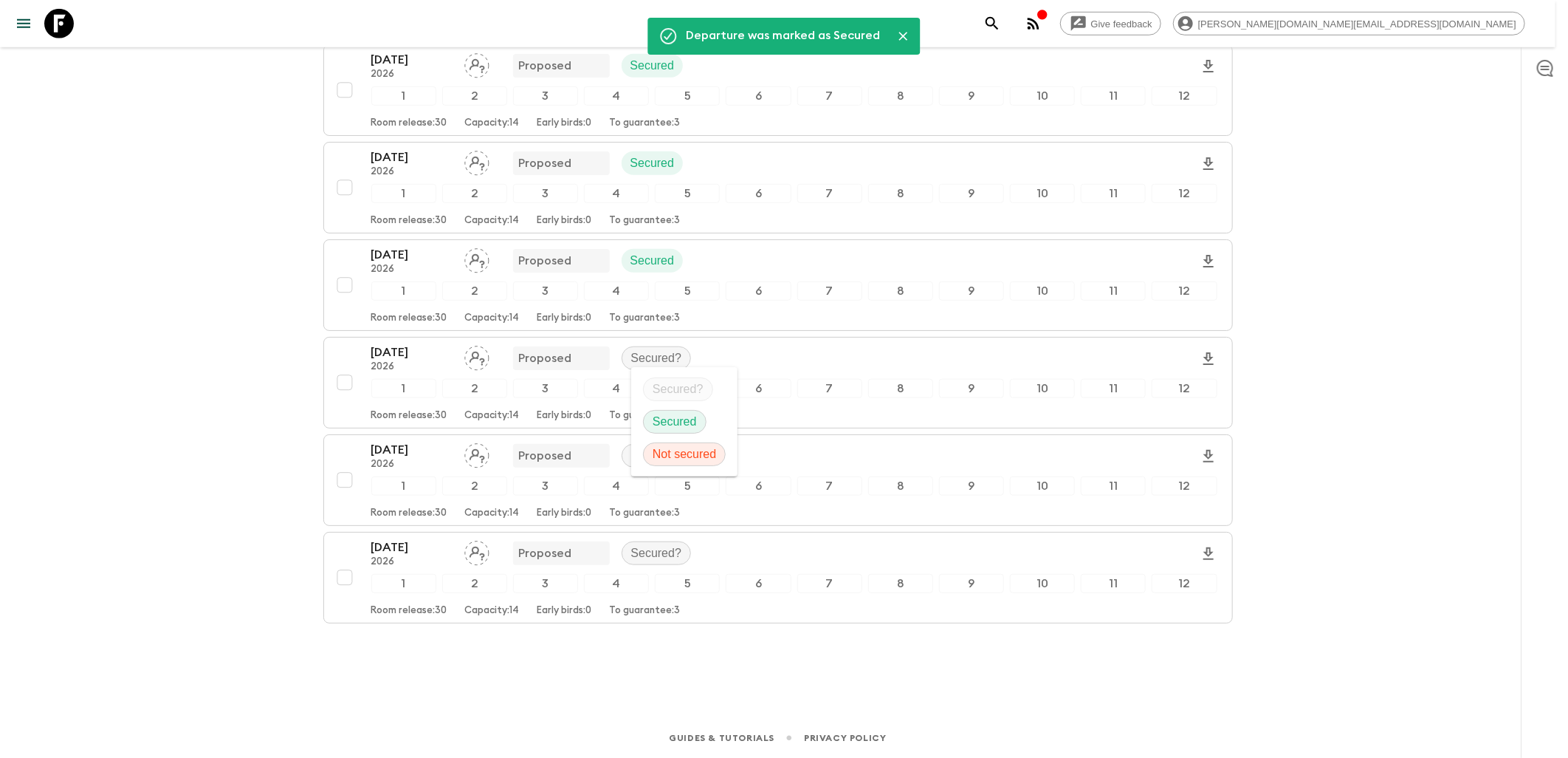
click at [681, 421] on p "Secured" at bounding box center [675, 421] width 45 height 18
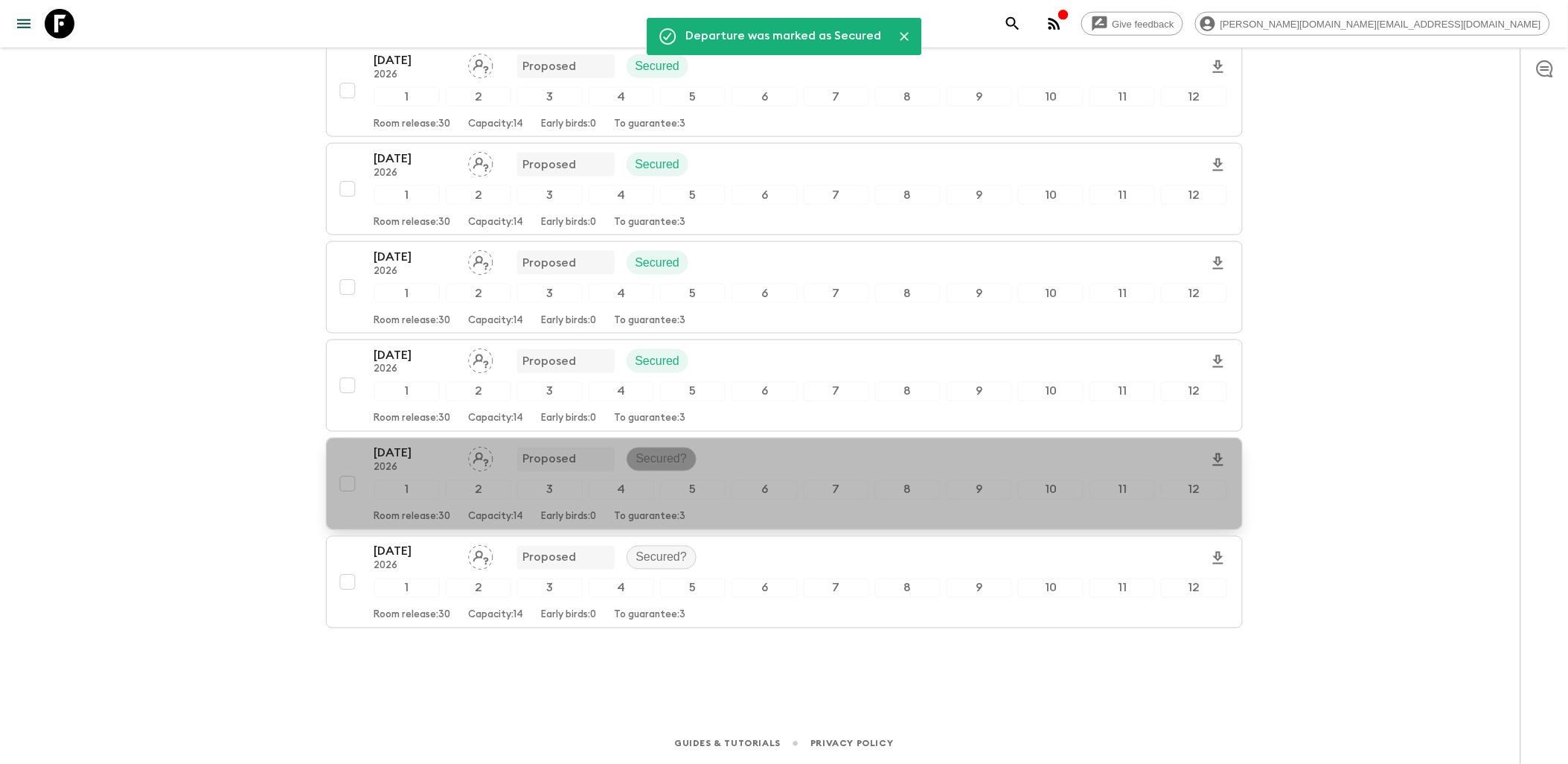
click at [663, 461] on p "Secured?" at bounding box center [661, 459] width 51 height 18
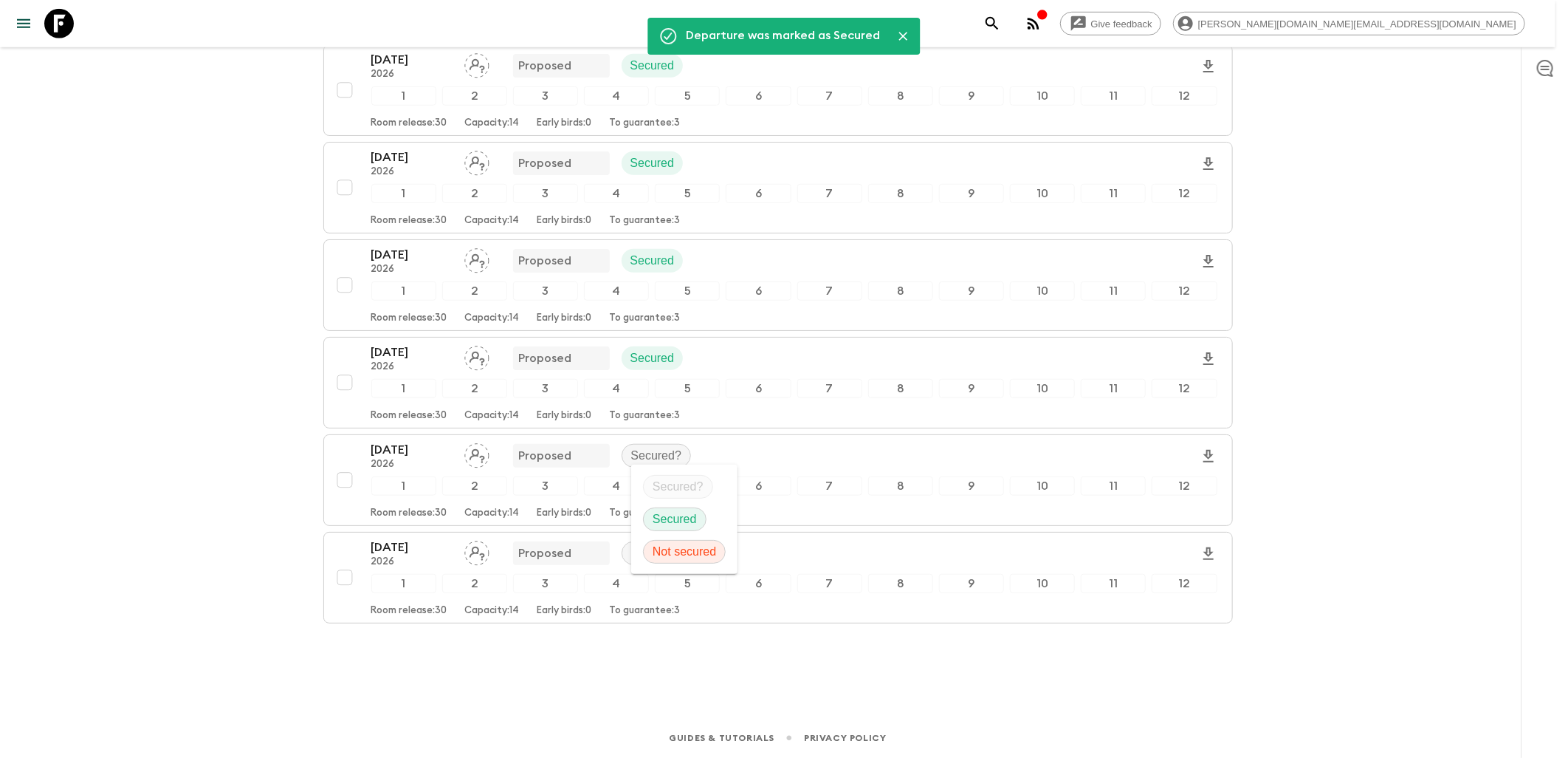
click at [677, 515] on p "Secured" at bounding box center [675, 518] width 45 height 18
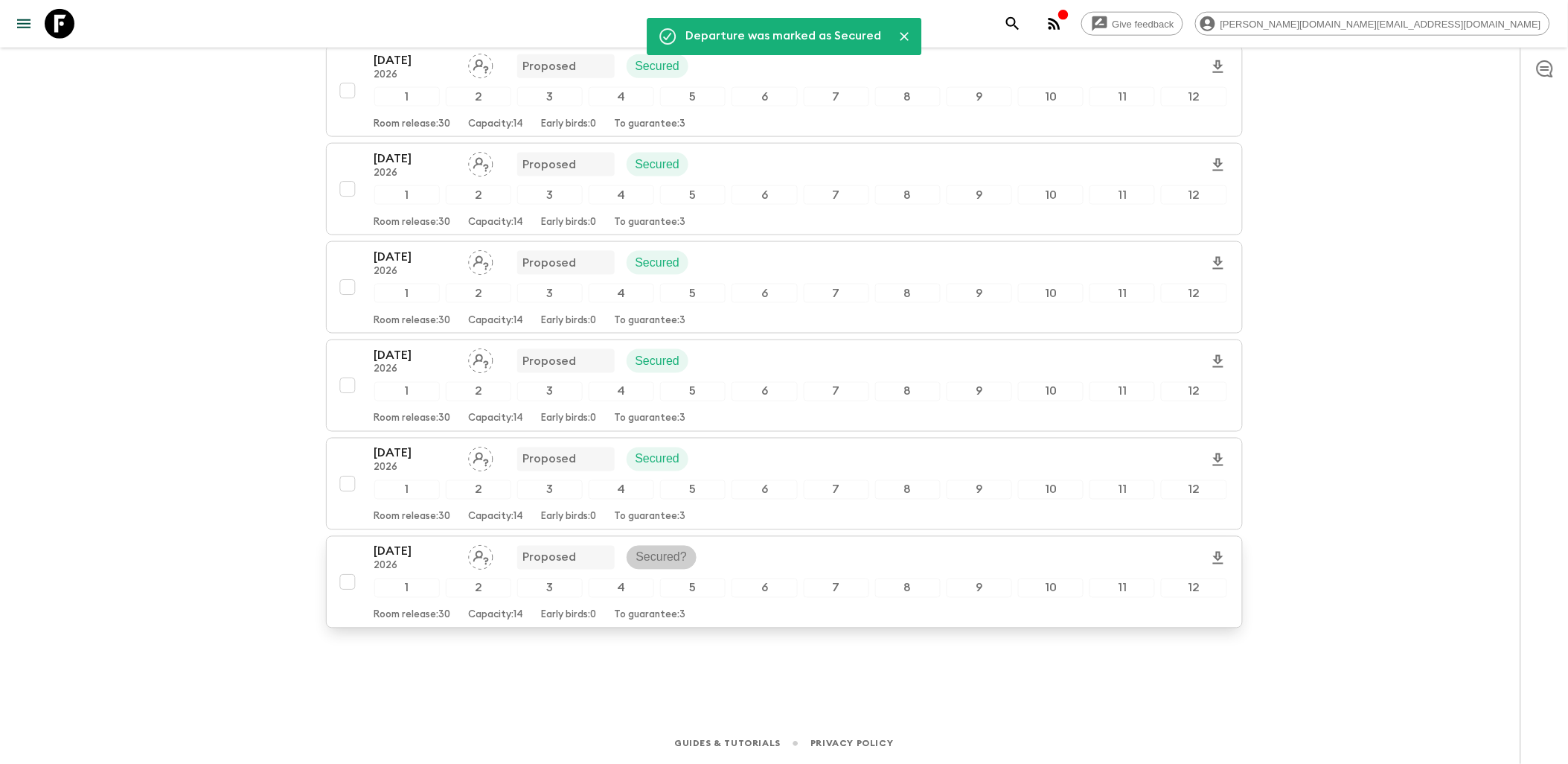
click at [672, 559] on p "Secured?" at bounding box center [661, 557] width 51 height 18
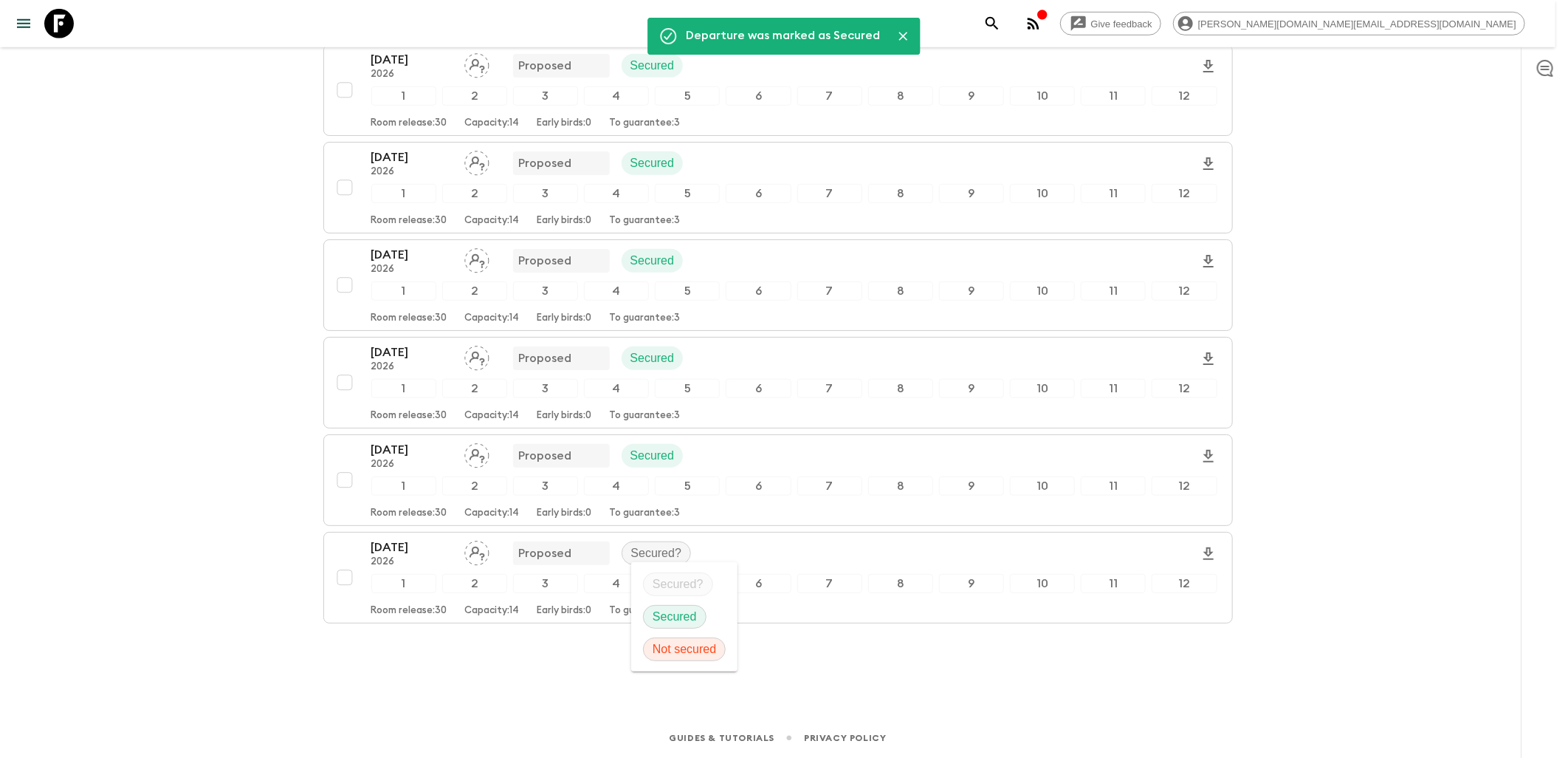
click at [678, 615] on p "Secured" at bounding box center [675, 616] width 45 height 18
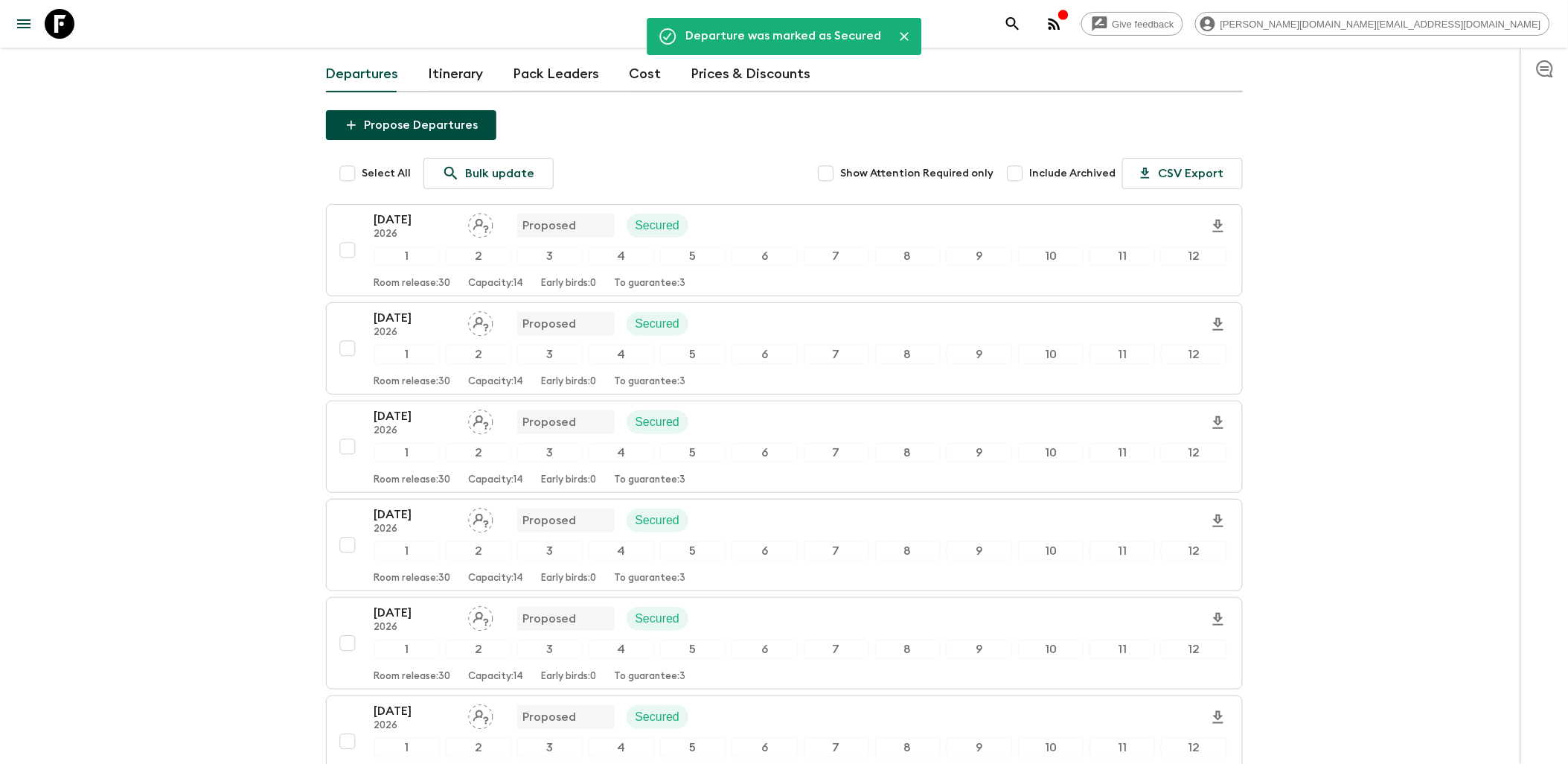
scroll to position [0, 0]
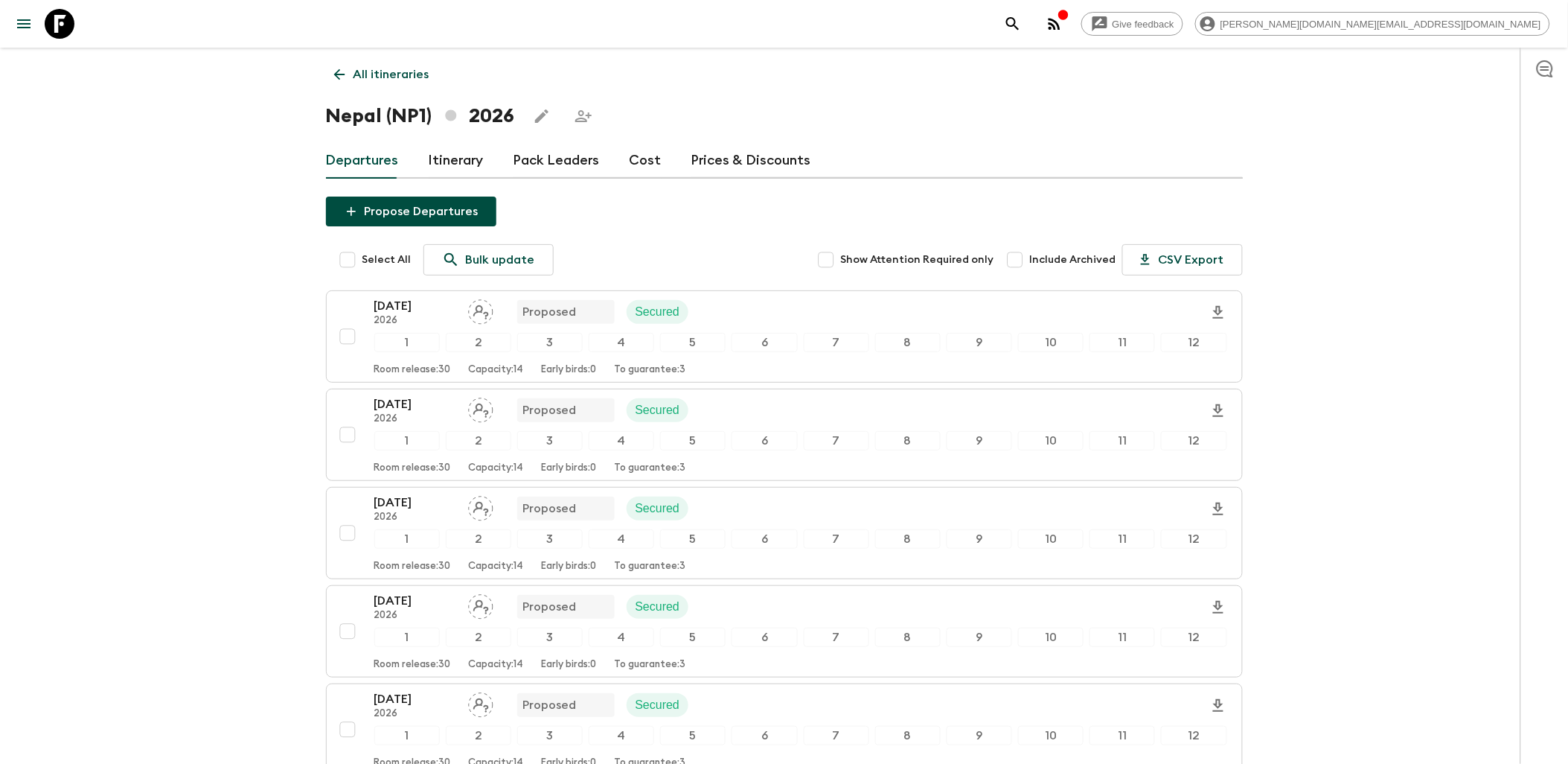
click at [540, 161] on link "Pack Leaders" at bounding box center [557, 160] width 87 height 35
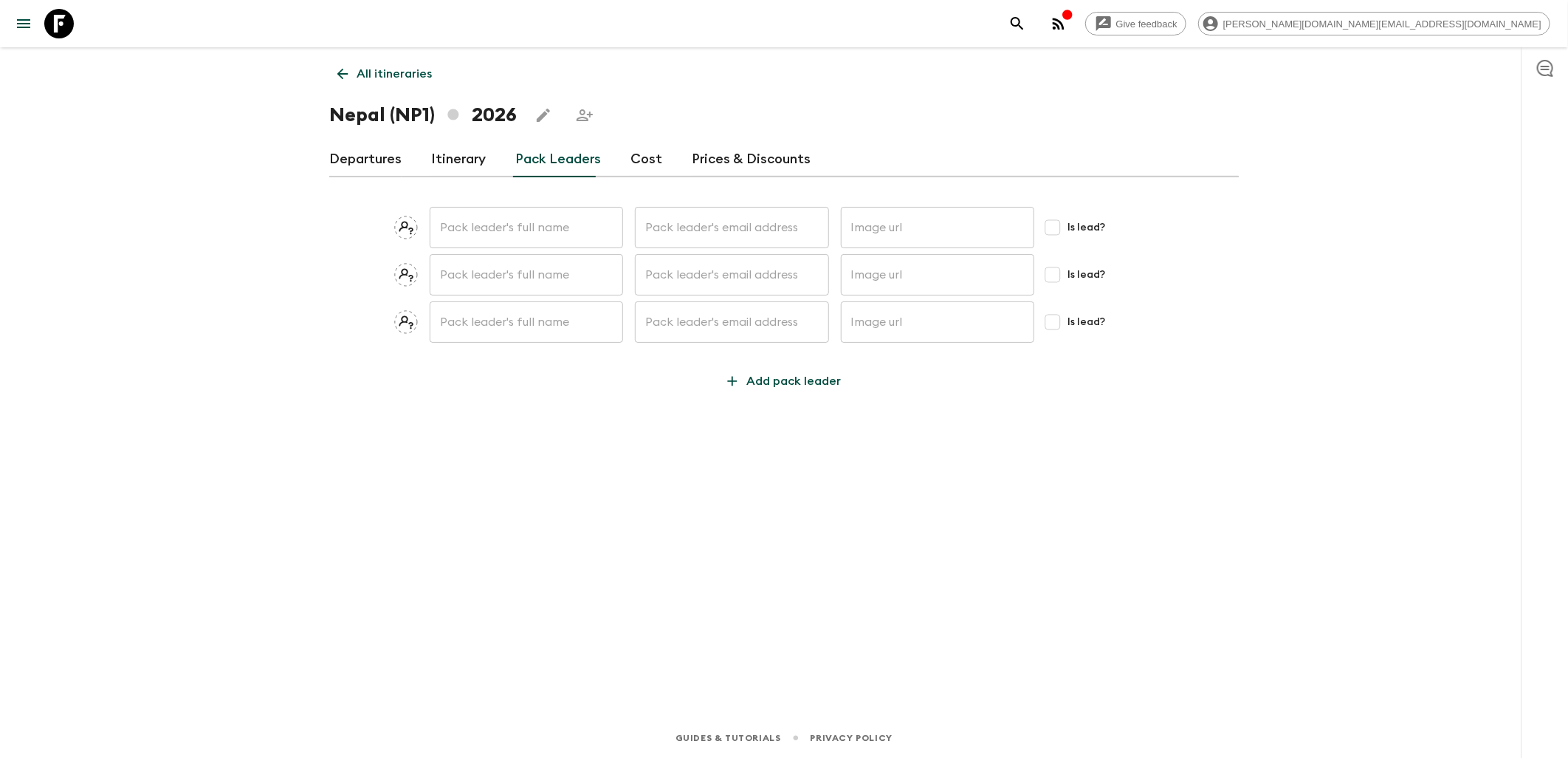
click at [638, 161] on link "Cost" at bounding box center [646, 159] width 32 height 35
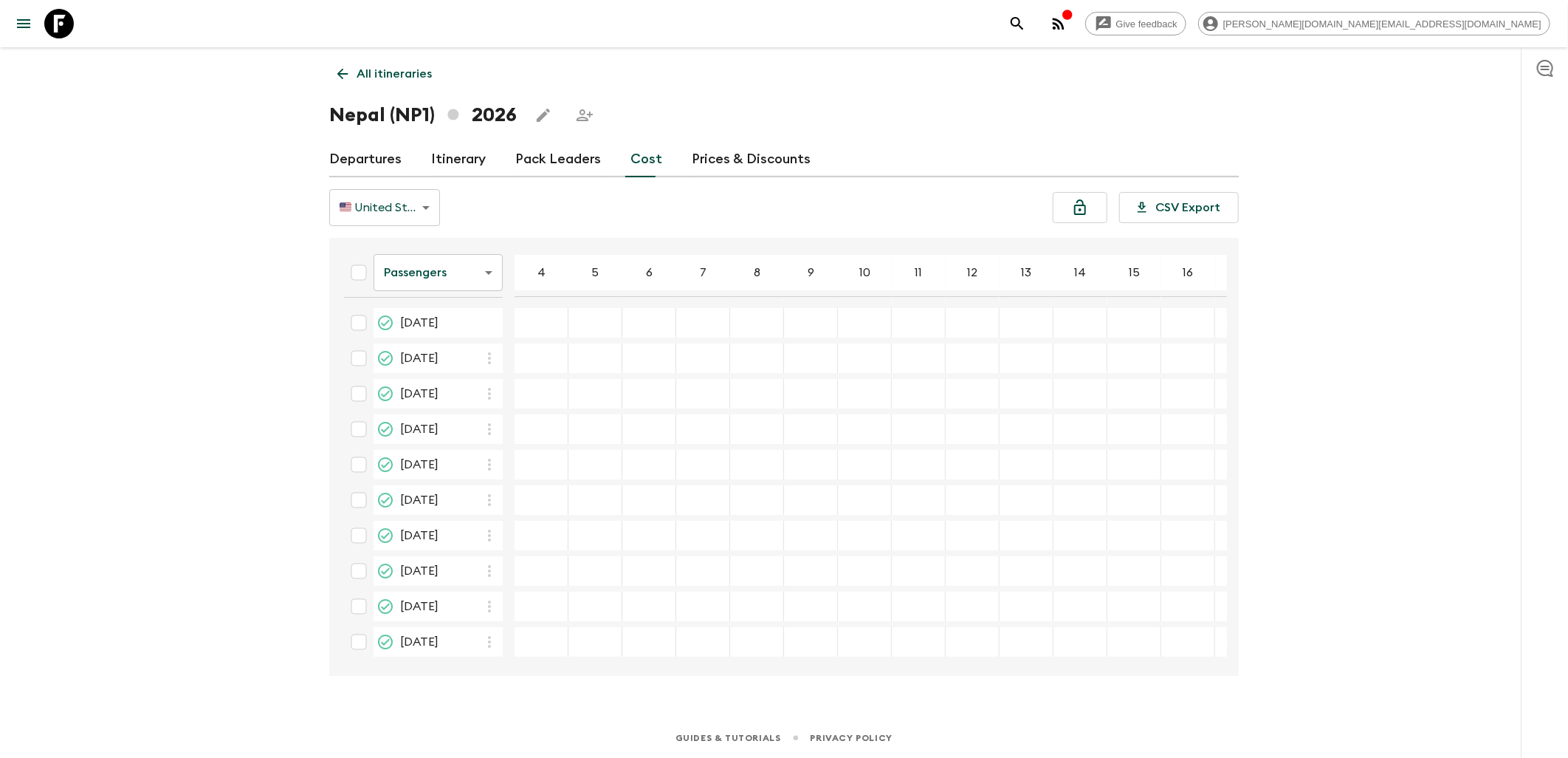
click at [361, 167] on link "Departures" at bounding box center [366, 159] width 72 height 35
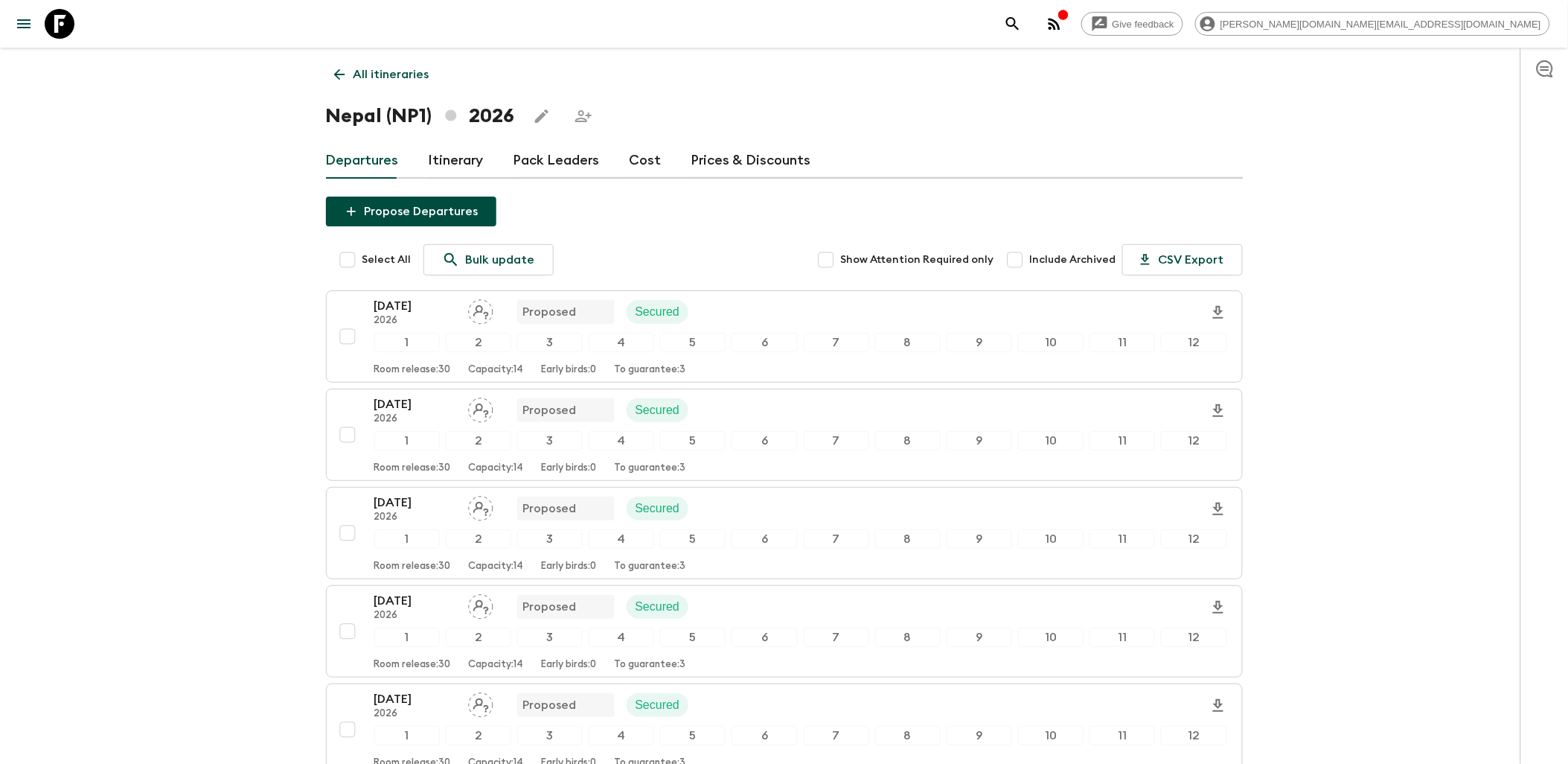
click at [67, 19] on icon at bounding box center [60, 23] width 29 height 29
